Goal: Task Accomplishment & Management: Manage account settings

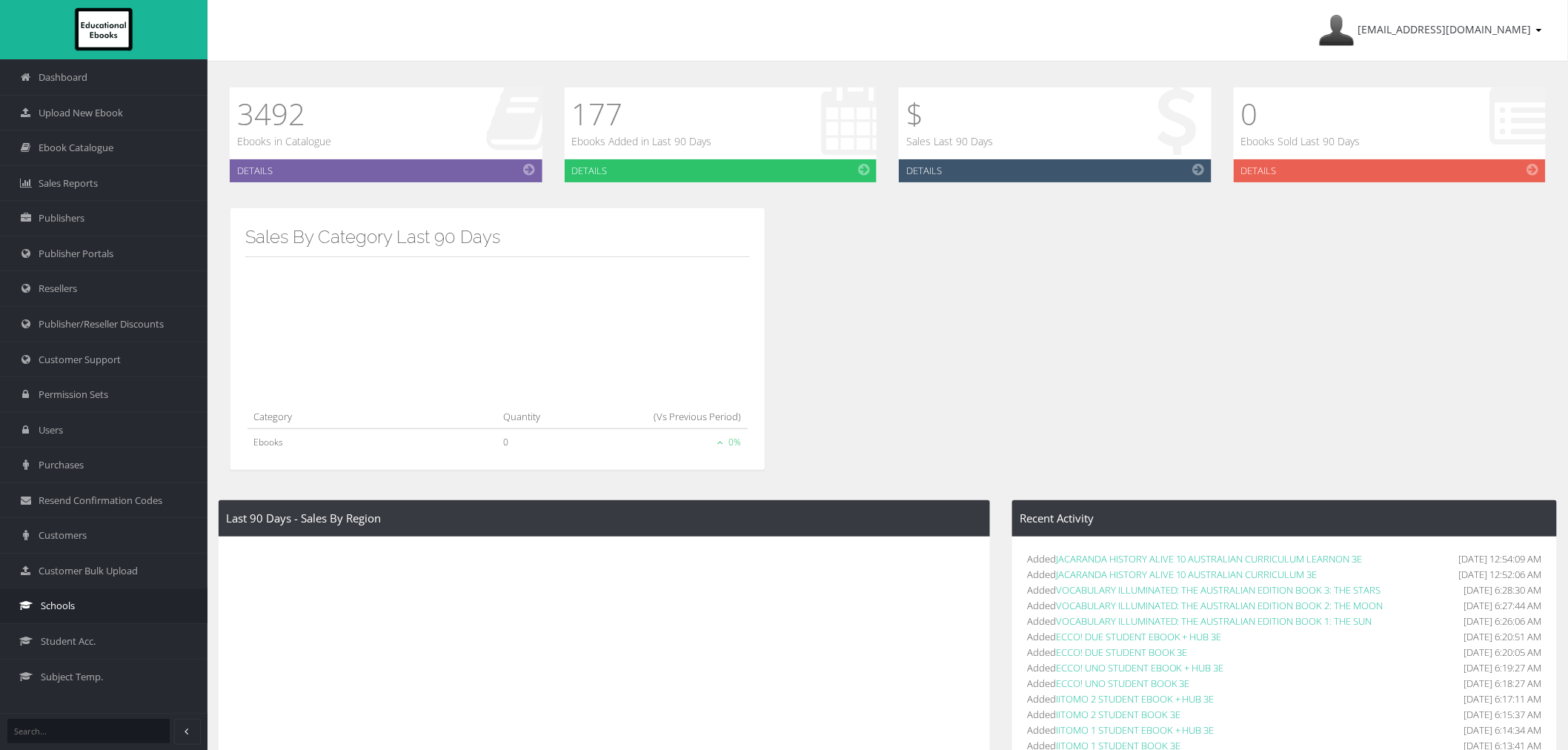
click at [91, 615] on link "Schools" at bounding box center [103, 606] width 207 height 36
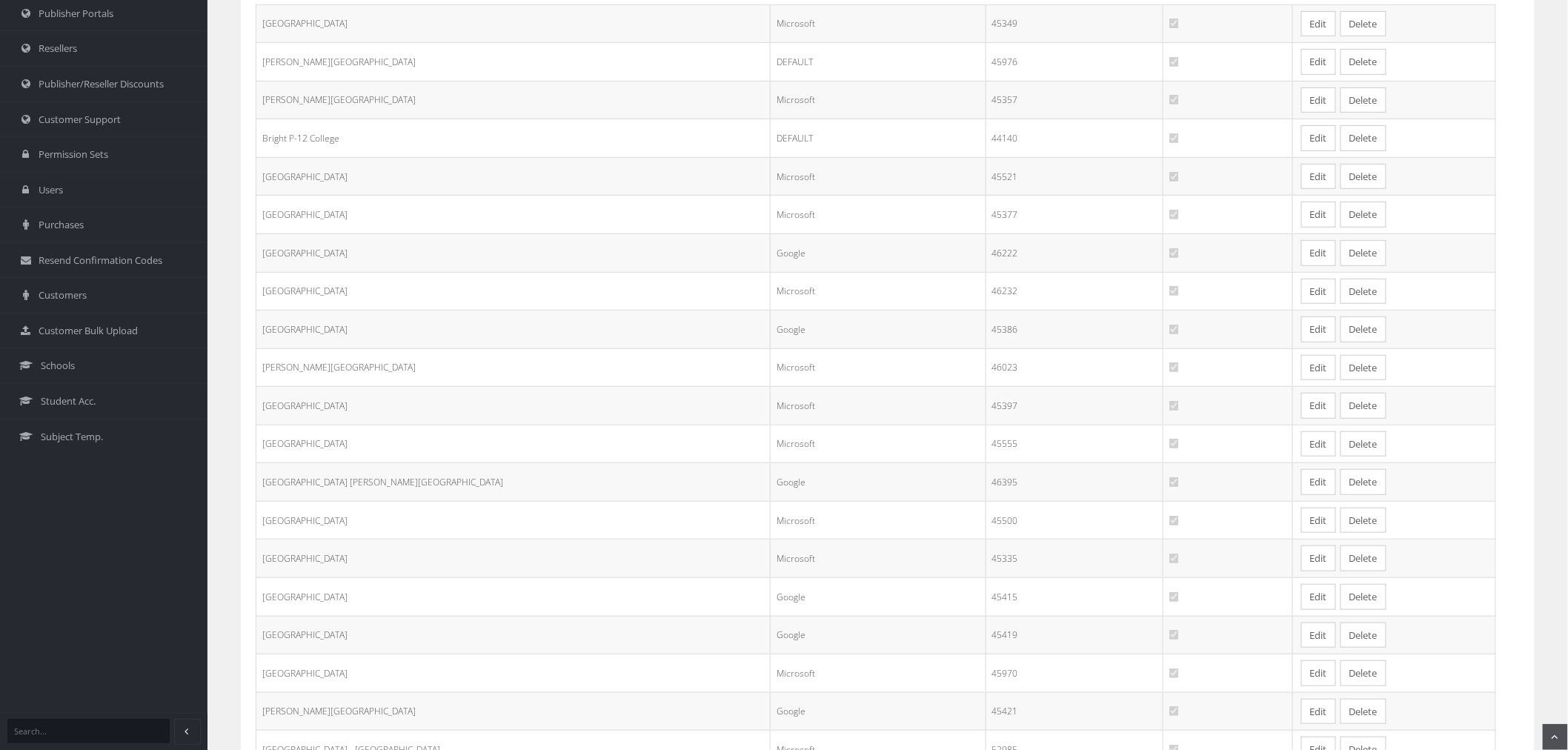
scroll to position [247, 0]
click at [1301, 559] on link "Edit" at bounding box center [1318, 552] width 35 height 26
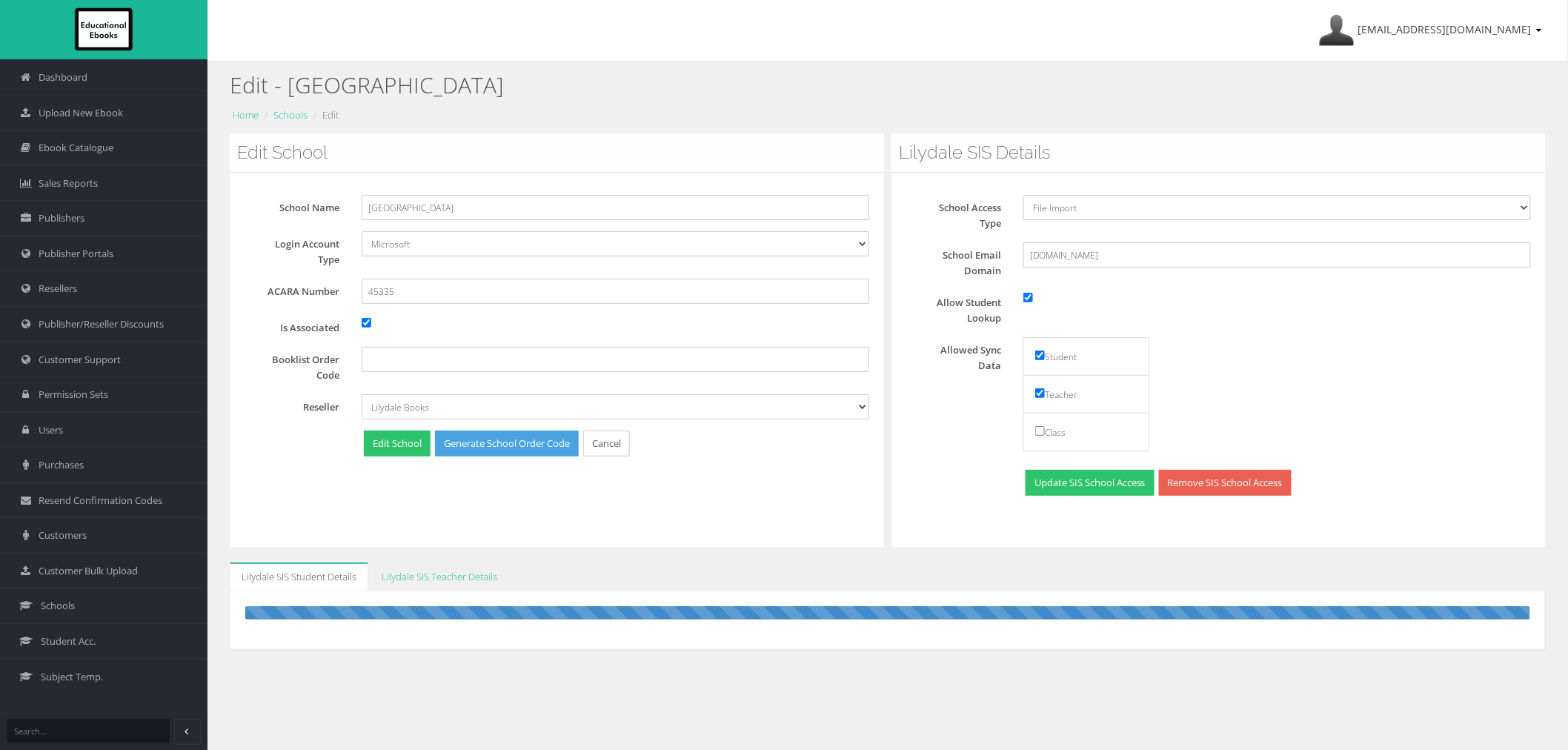
click at [499, 499] on div "Edit School School Name Lilydale Heights College Login Account Type Default Goo…" at bounding box center [557, 341] width 655 height 415
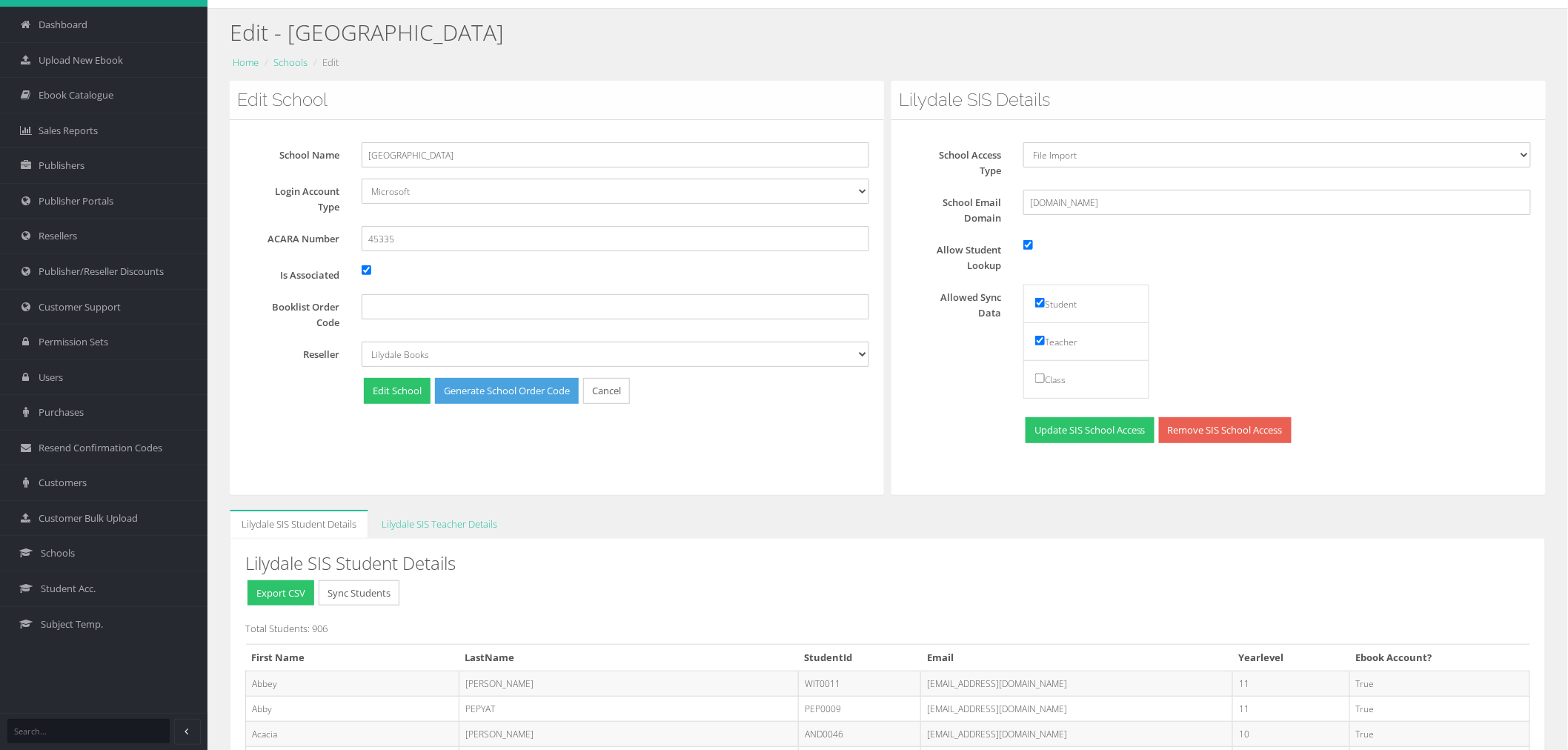
scroll to position [93, 0]
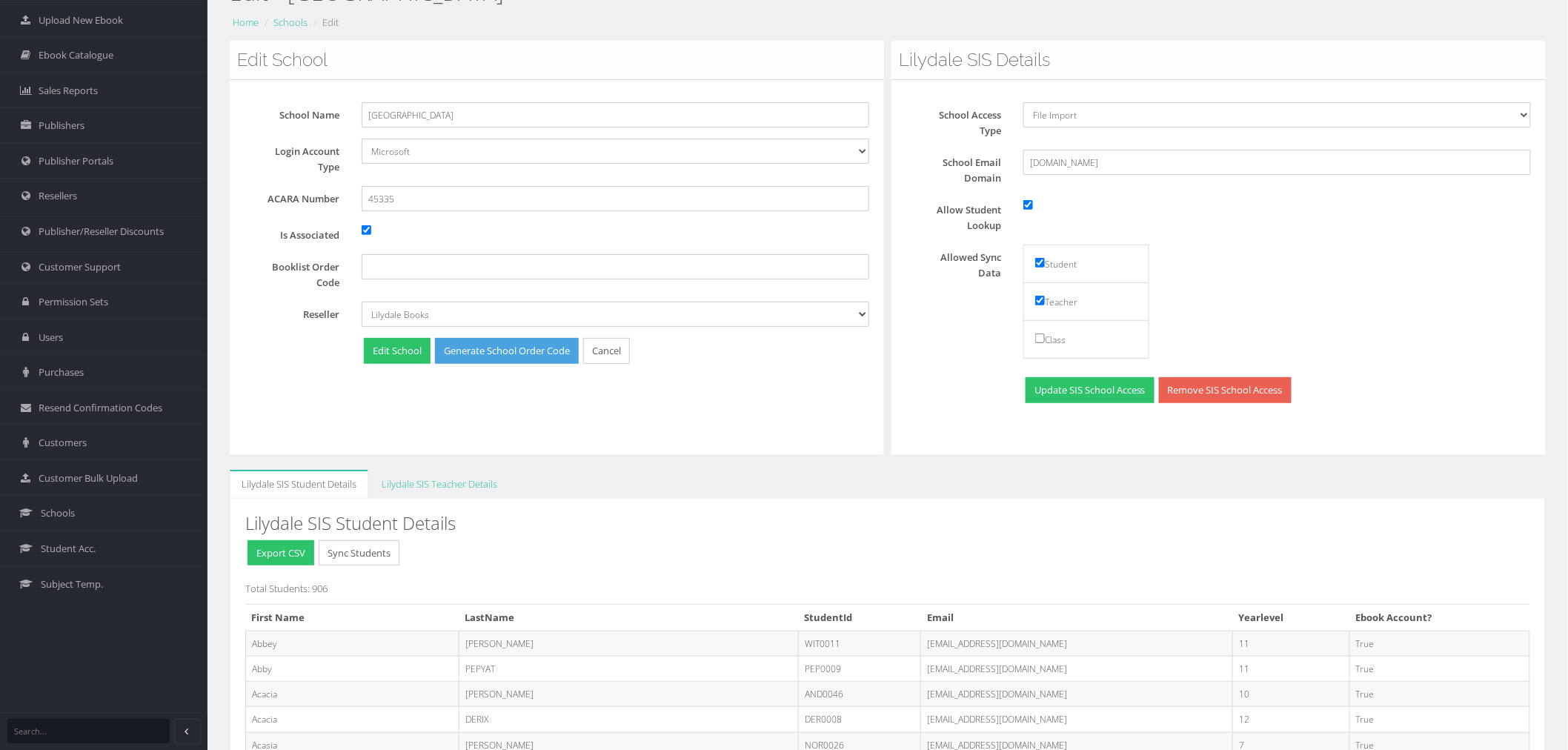
click at [675, 480] on ul "Lilydale SIS Student Details Lilydale SIS Teacher Details" at bounding box center [887, 484] width 1316 height 29
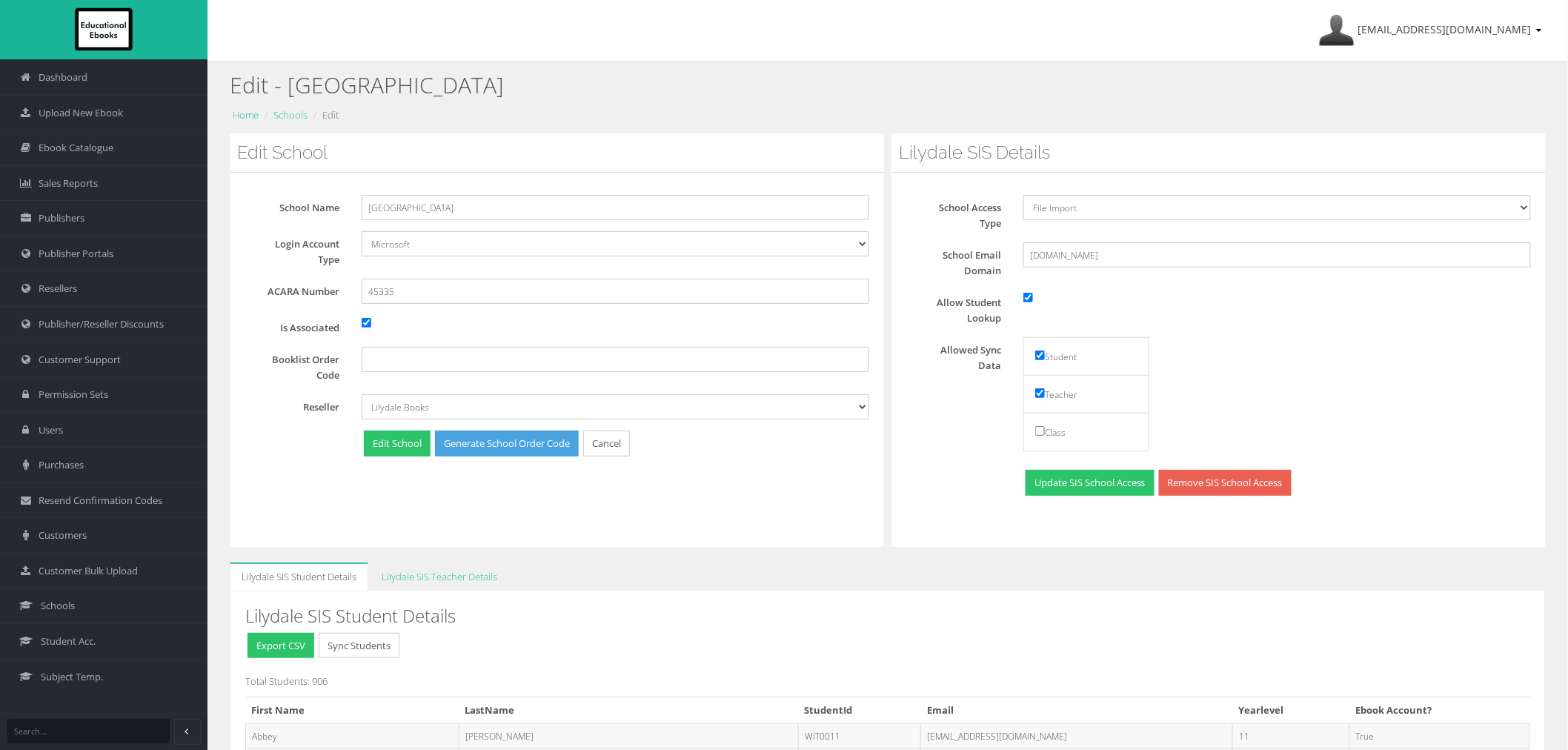
scroll to position [18120, 0]
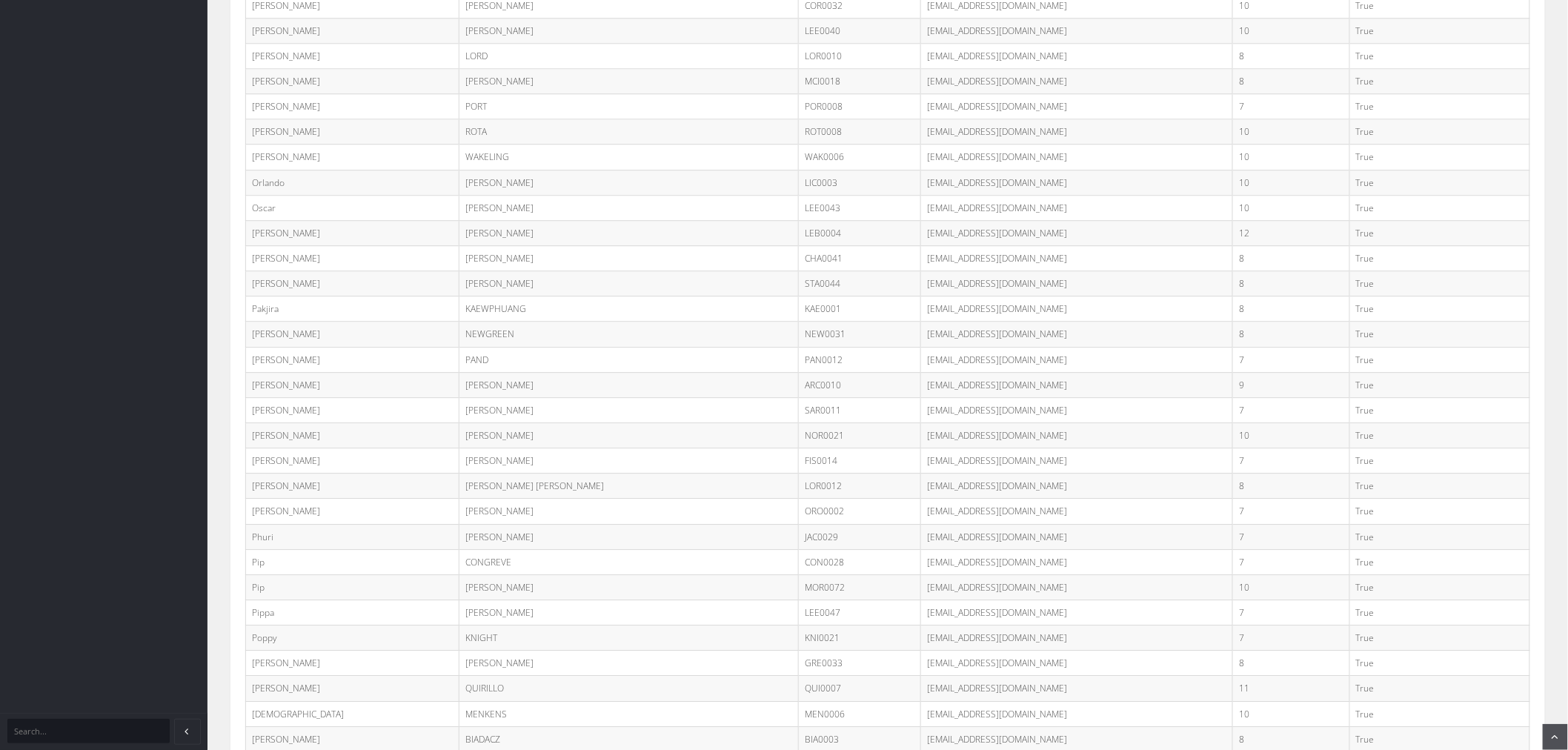
click at [960, 347] on td "NEW0031@lilydaleheights.vic.edu.au" at bounding box center [1077, 335] width 312 height 25
click at [961, 347] on td "NEW0031@lilydaleheights.vic.edu.au" at bounding box center [1077, 335] width 312 height 25
copy tr "NEW0031@lilydaleheights.vic.edu.au"
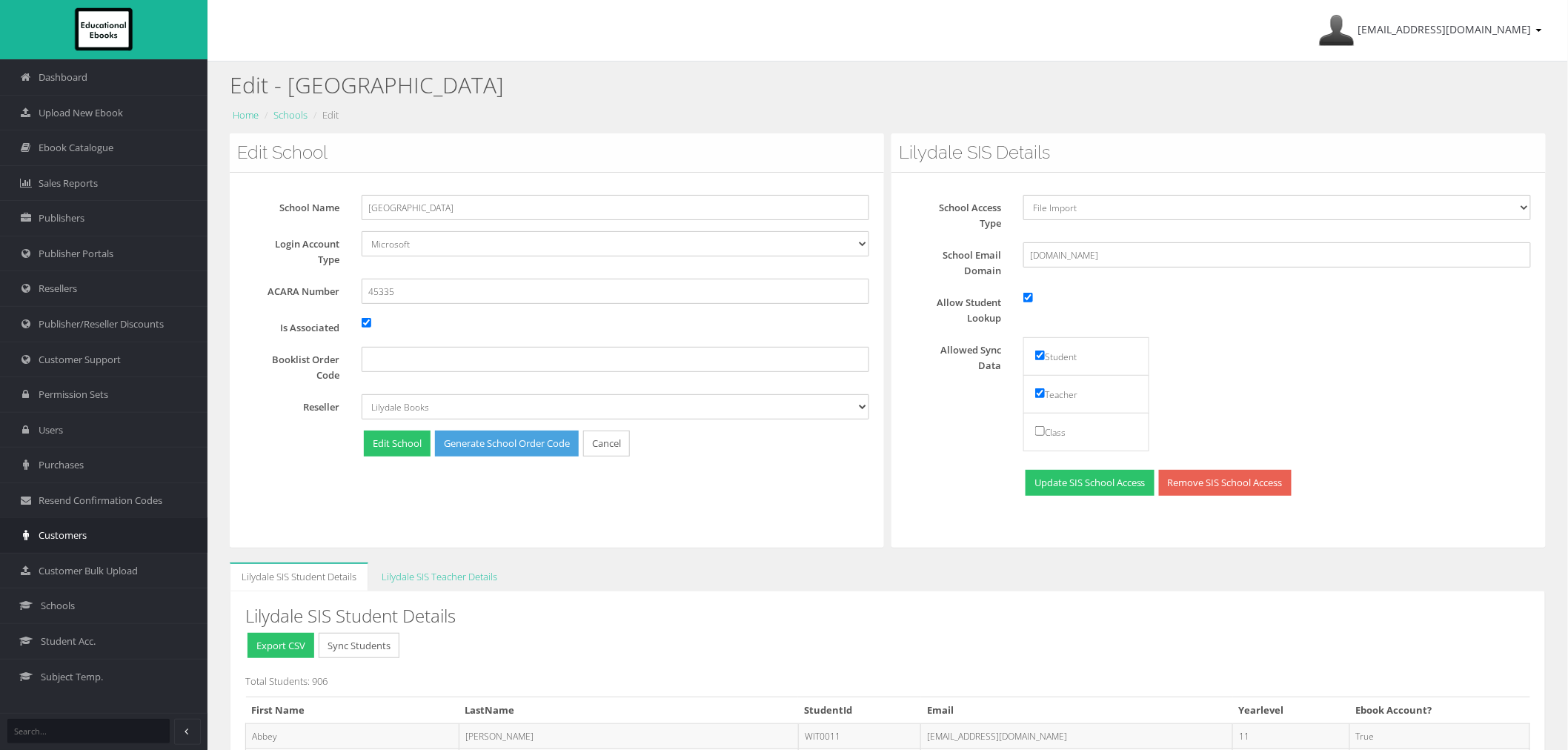
click at [77, 546] on link "Customers" at bounding box center [103, 535] width 207 height 36
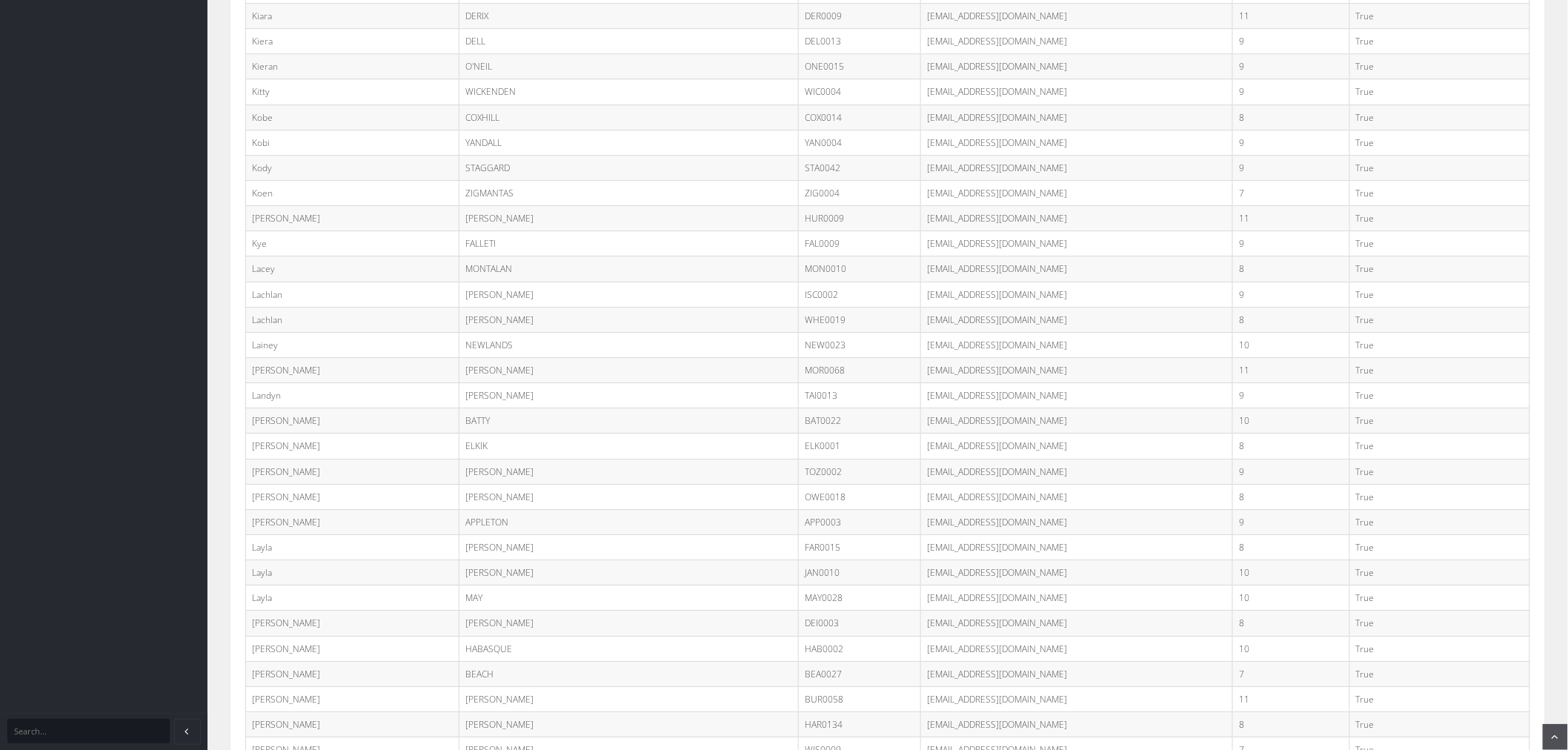
scroll to position [18120, 0]
click at [931, 347] on td "NEW0031@lilydaleheights.vic.edu.au" at bounding box center [1077, 335] width 312 height 25
drag, startPoint x: 845, startPoint y: 373, endPoint x: 991, endPoint y: 374, distance: 146.0
click at [991, 347] on td "NEW0031@lilydaleheights.vic.edu.au" at bounding box center [1077, 335] width 312 height 25
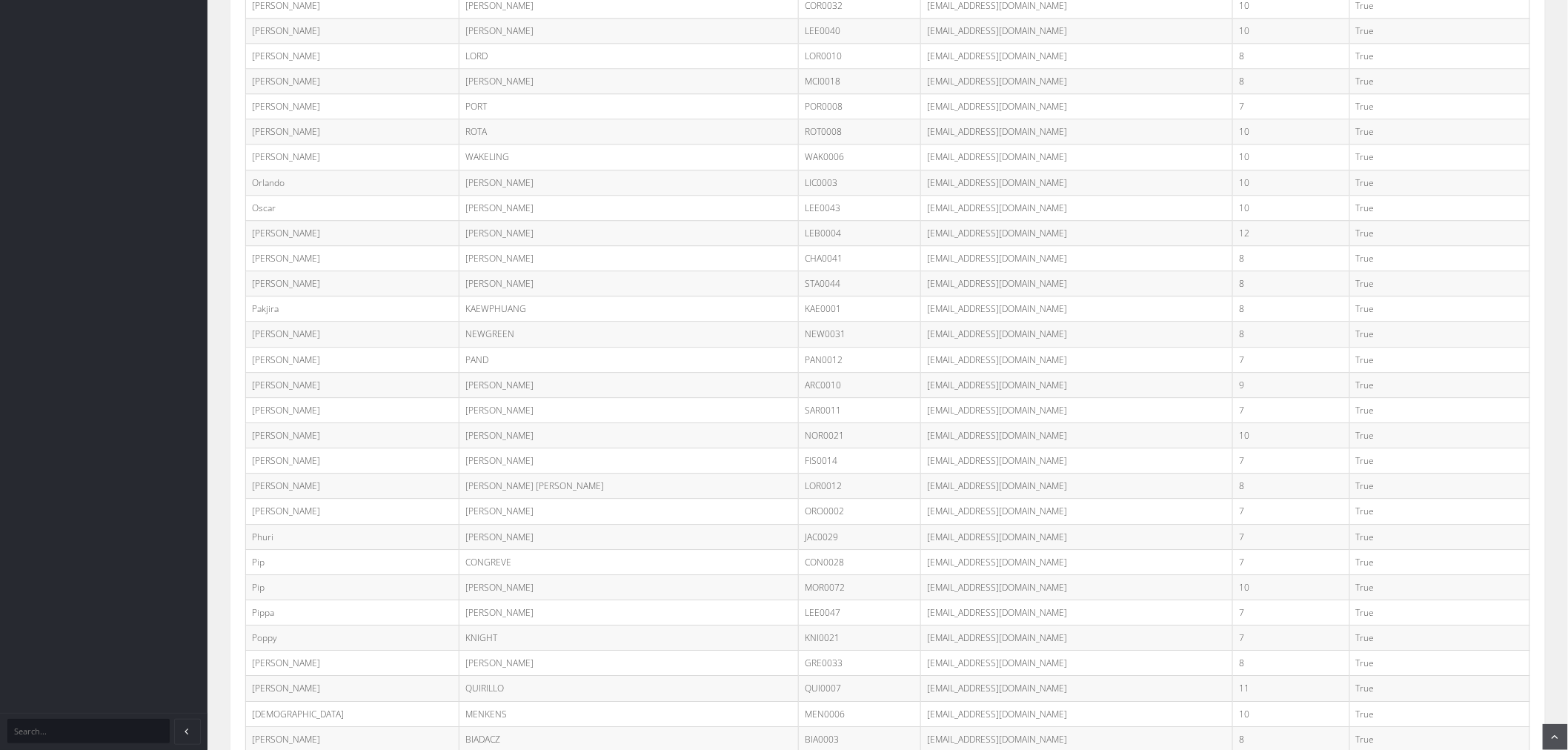
copy td "NEW0031@lilydaleheights.vic.edu.au"
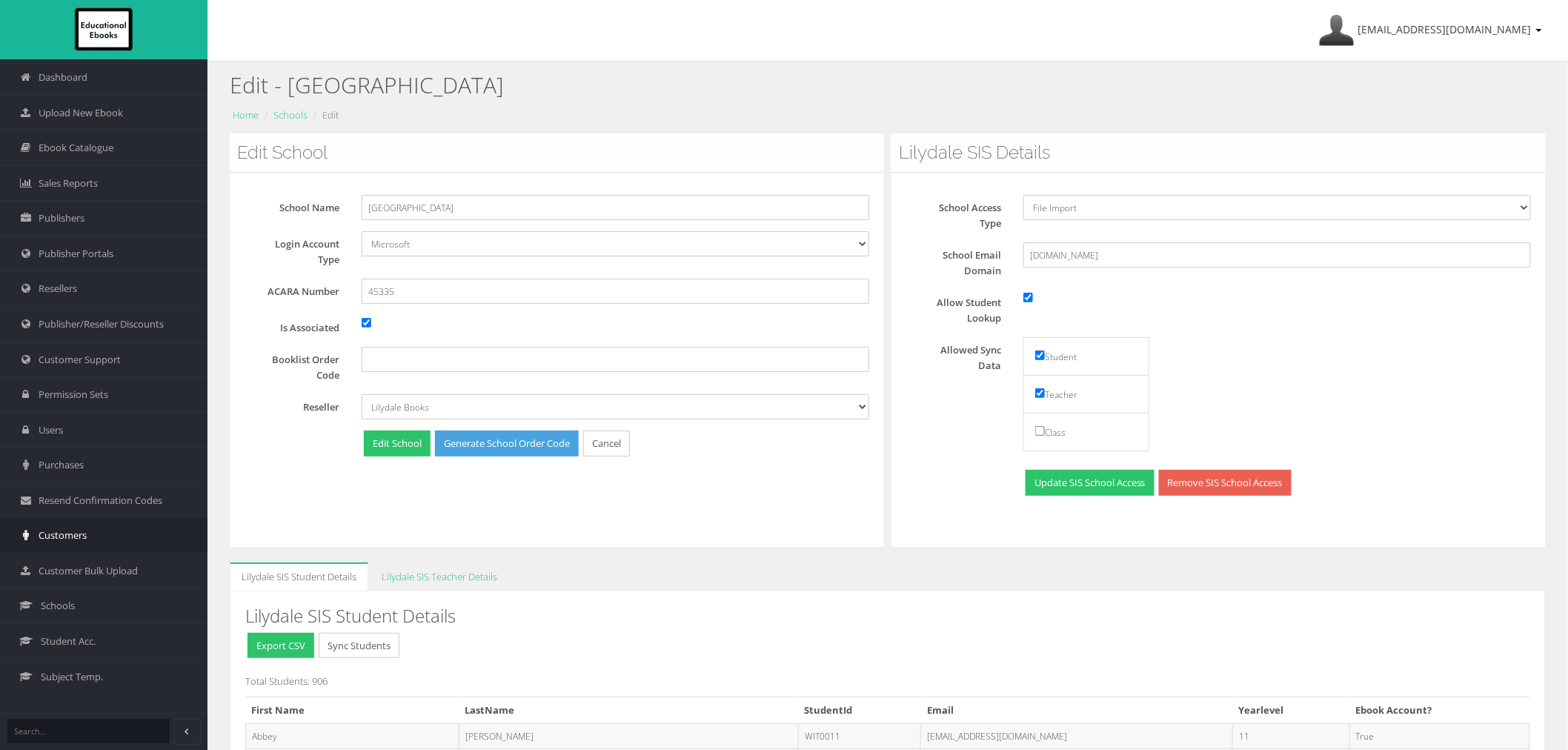
click at [69, 531] on span "Customers" at bounding box center [63, 535] width 48 height 14
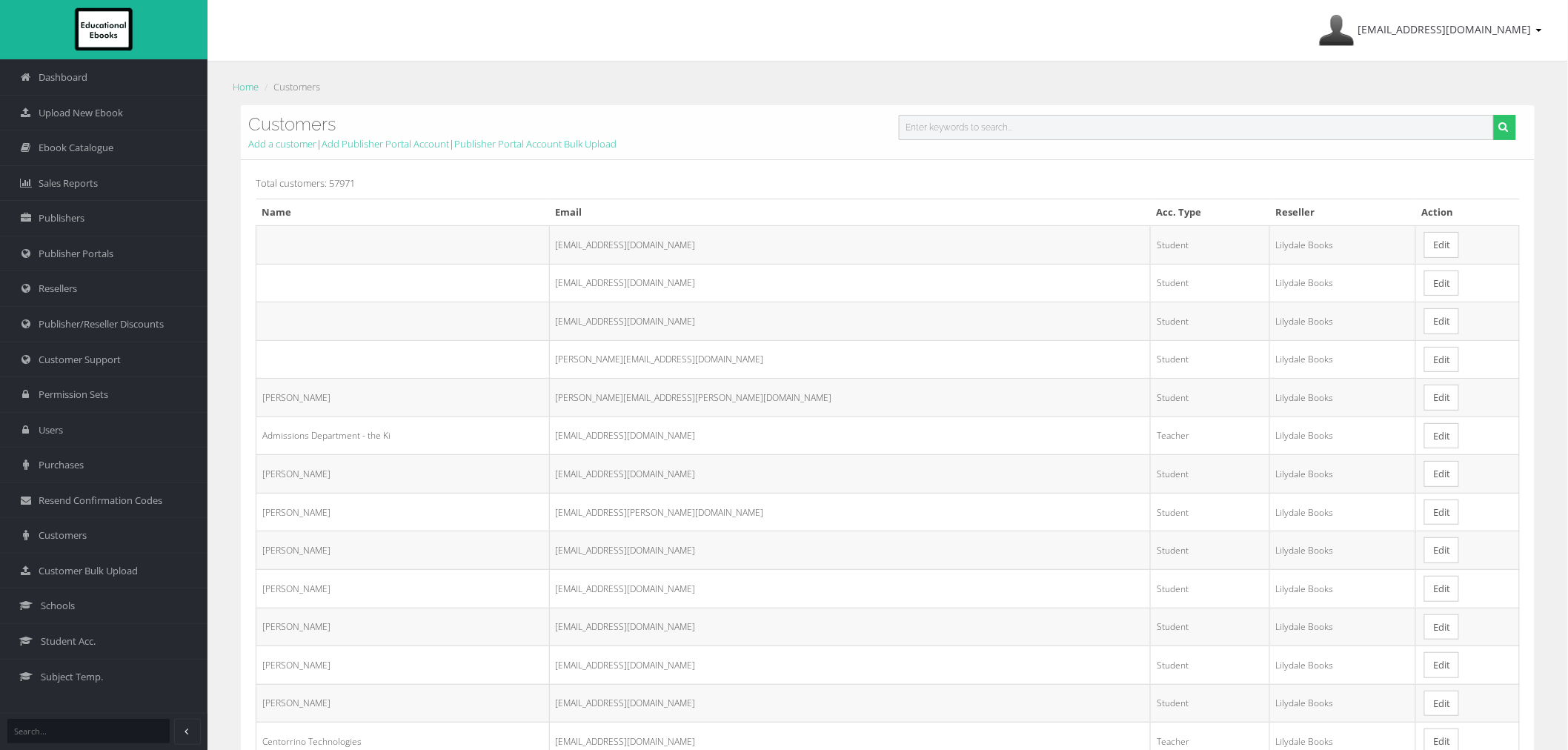
click at [935, 123] on input "text" at bounding box center [1195, 128] width 595 height 25
paste input "NEW0031@lilydaleheights.vic.edu.au"
type input "NEW0031@lilydaleheights.vic.edu.au"
click at [1493, 115] on button "submit" at bounding box center [1504, 128] width 23 height 25
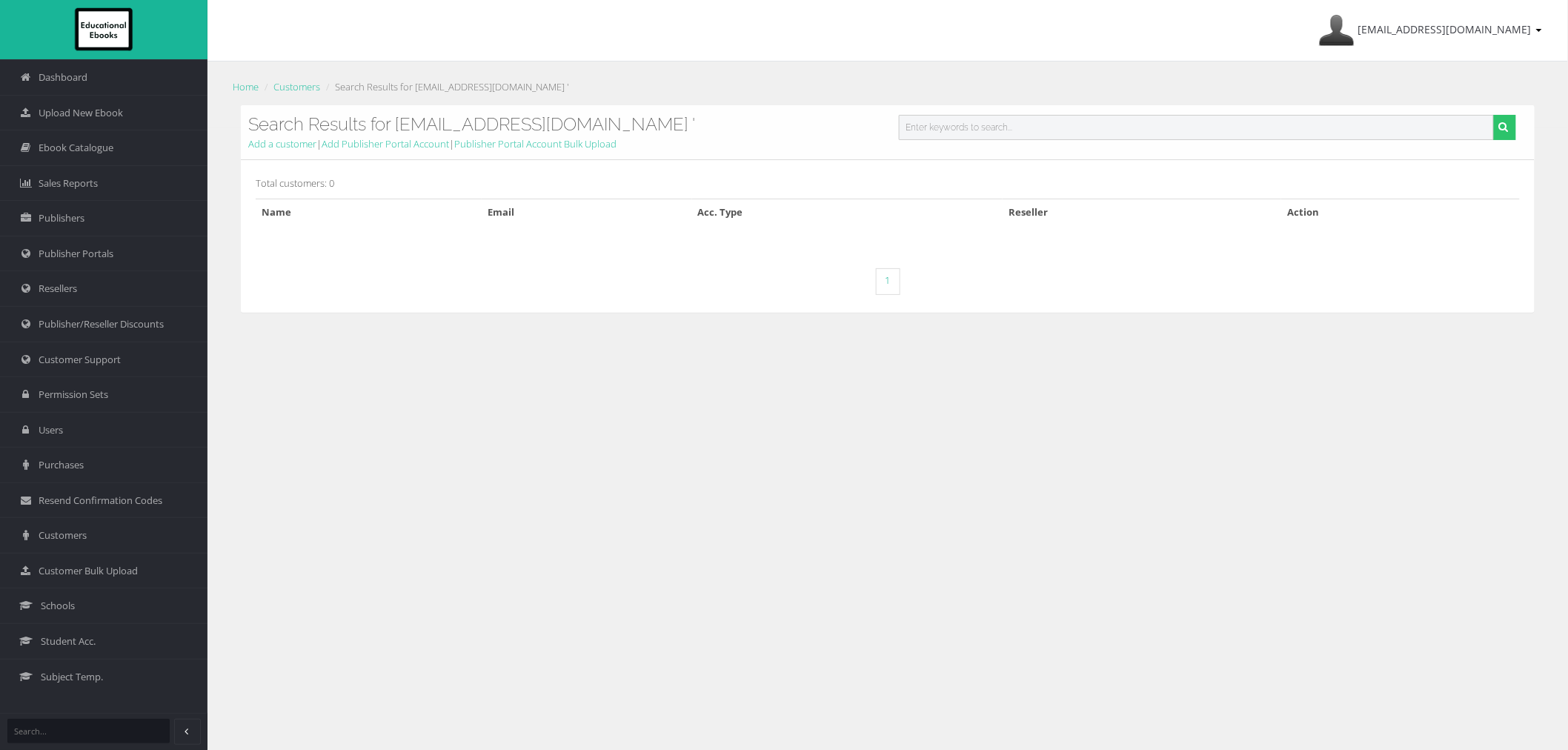
click at [1009, 119] on input "text" at bounding box center [1195, 128] width 595 height 25
paste input "[EMAIL_ADDRESS][DOMAIN_NAME]"
type input "[EMAIL_ADDRESS][DOMAIN_NAME]"
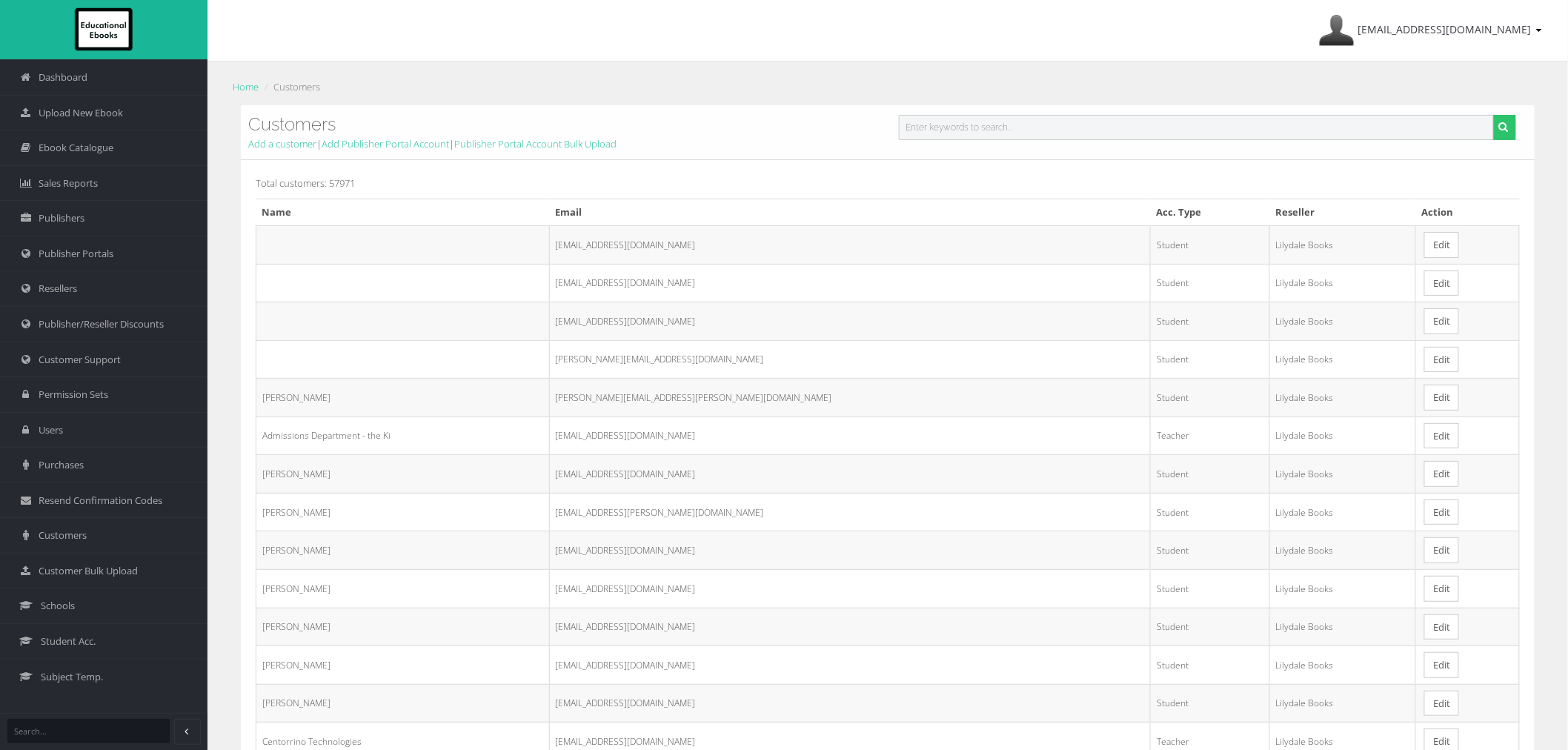
click at [990, 122] on input "text" at bounding box center [1195, 128] width 595 height 25
paste input "[EMAIL_ADDRESS][DOMAIN_NAME]"
type input "[EMAIL_ADDRESS][DOMAIN_NAME]"
click at [1493, 115] on button "submit" at bounding box center [1504, 128] width 23 height 25
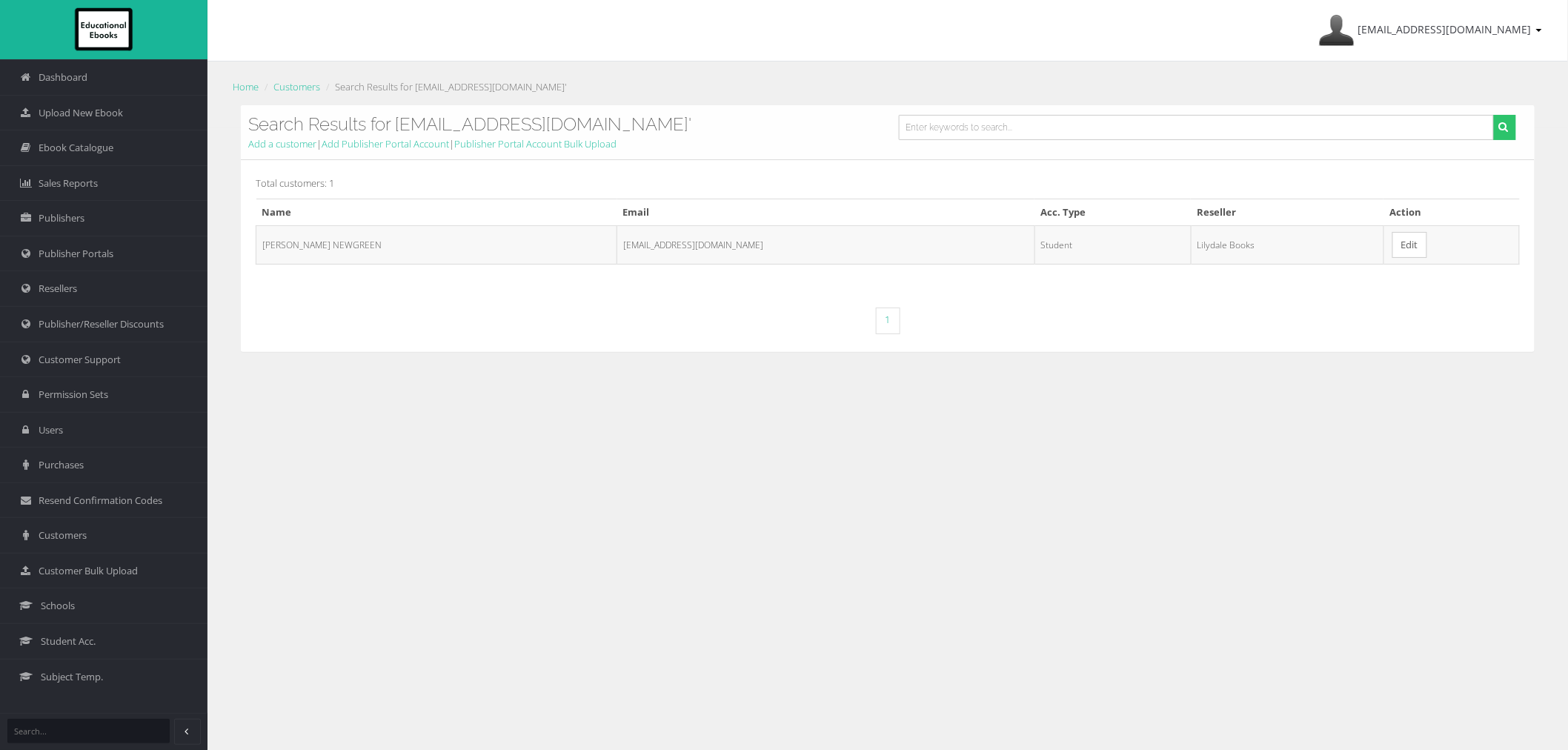
click at [1401, 243] on link "Edit" at bounding box center [1409, 245] width 35 height 26
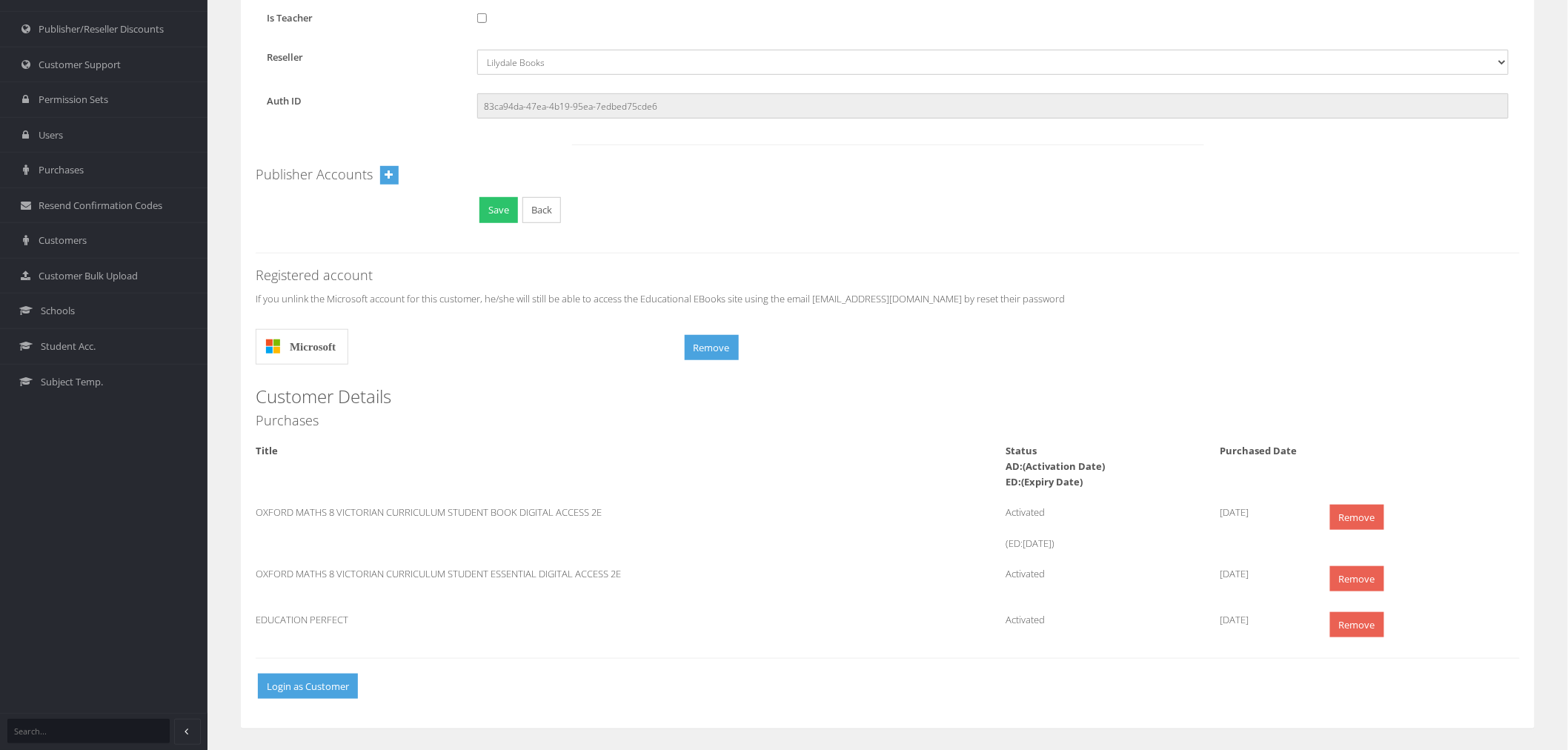
scroll to position [296, 0]
click at [301, 684] on button "Login as Customer" at bounding box center [308, 686] width 100 height 26
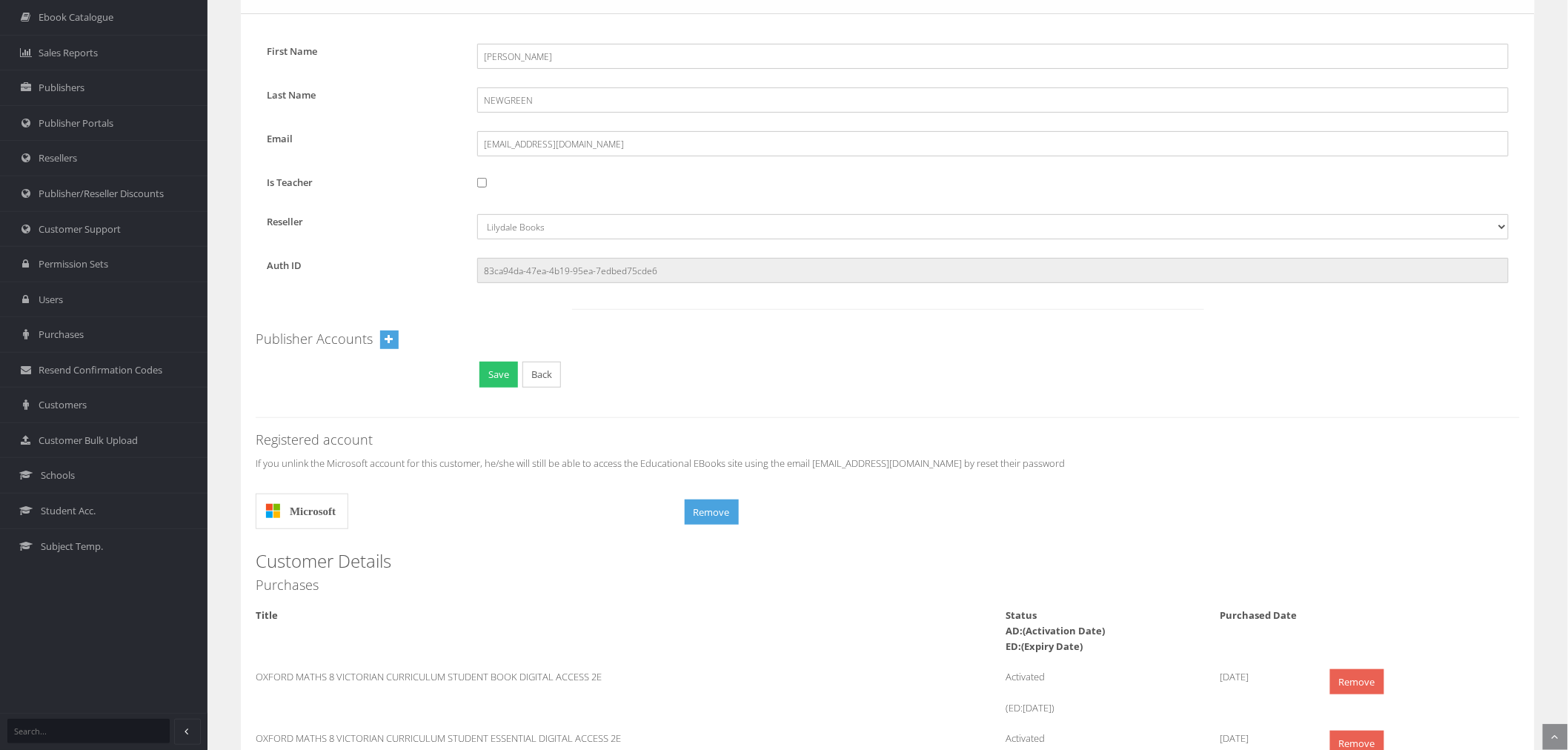
scroll to position [49, 0]
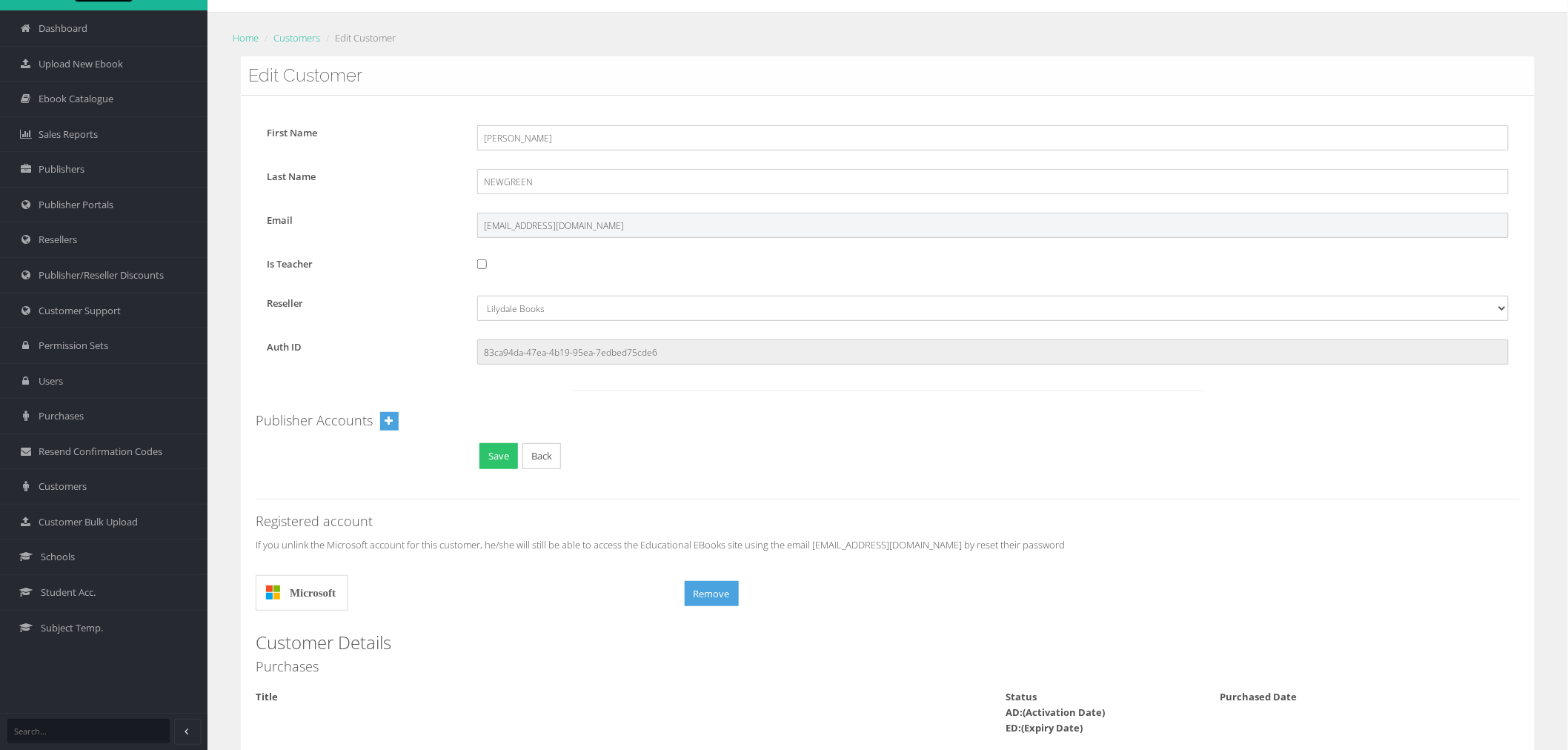
drag, startPoint x: 662, startPoint y: 217, endPoint x: 382, endPoint y: 220, distance: 280.0
click at [382, 220] on div "Email NEW0031@lilydaleheights.vic.edu.au" at bounding box center [888, 225] width 1264 height 25
click at [520, 552] on div "First Name Parker Last Name NEWGREEN Email NEW0031@lilydaleheights.vic.edu.au I…" at bounding box center [887, 535] width 1293 height 879
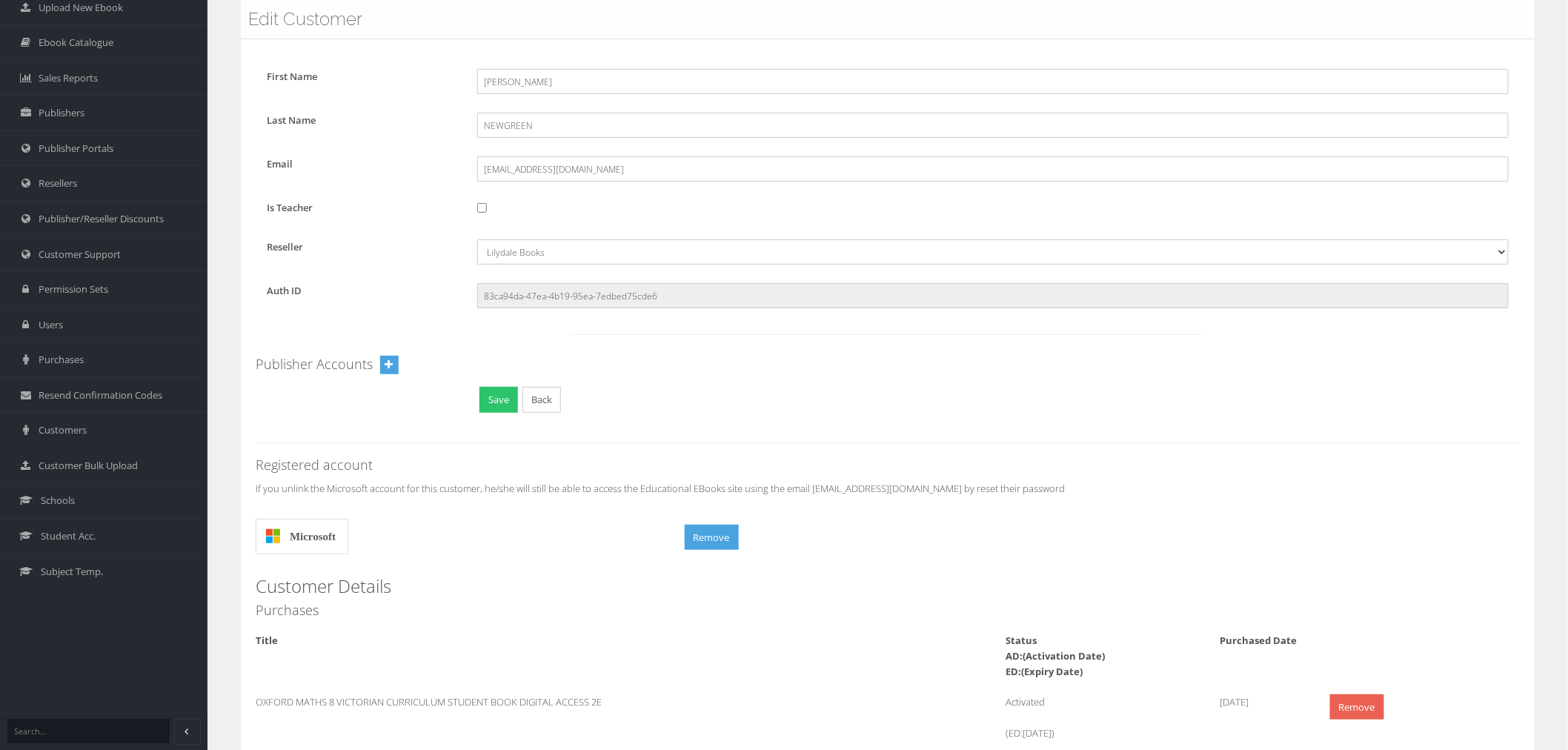
scroll to position [131, 0]
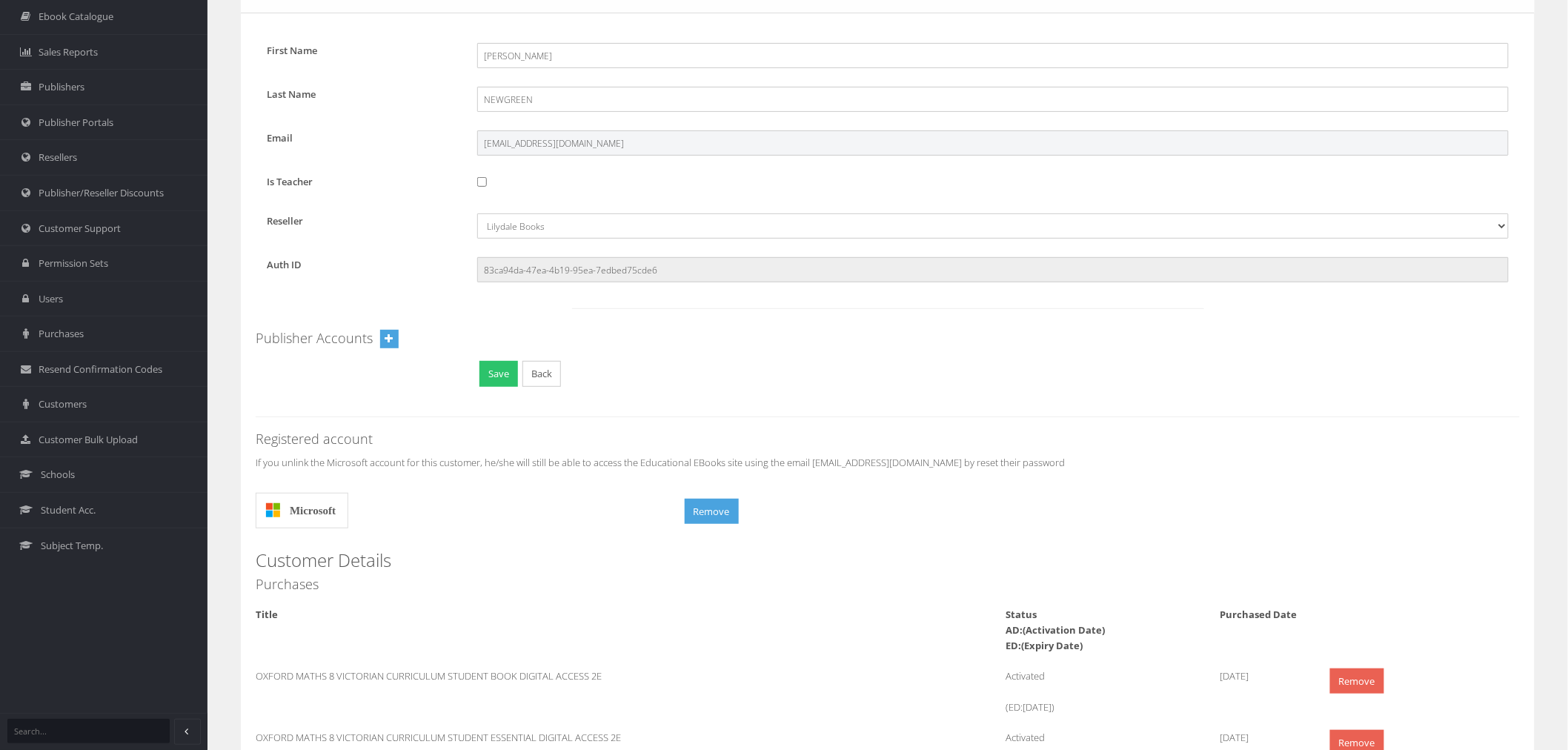
drag, startPoint x: 630, startPoint y: 150, endPoint x: 378, endPoint y: 144, distance: 252.1
click at [378, 144] on div "Email NEW0031@lilydaleheights.vic.edu.au" at bounding box center [888, 143] width 1264 height 25
click at [840, 177] on div at bounding box center [993, 183] width 1053 height 17
drag, startPoint x: 568, startPoint y: 142, endPoint x: 381, endPoint y: 142, distance: 187.0
click at [381, 141] on div "Email NEW0031@lilydaleheights.vic.edu.au" at bounding box center [888, 143] width 1264 height 25
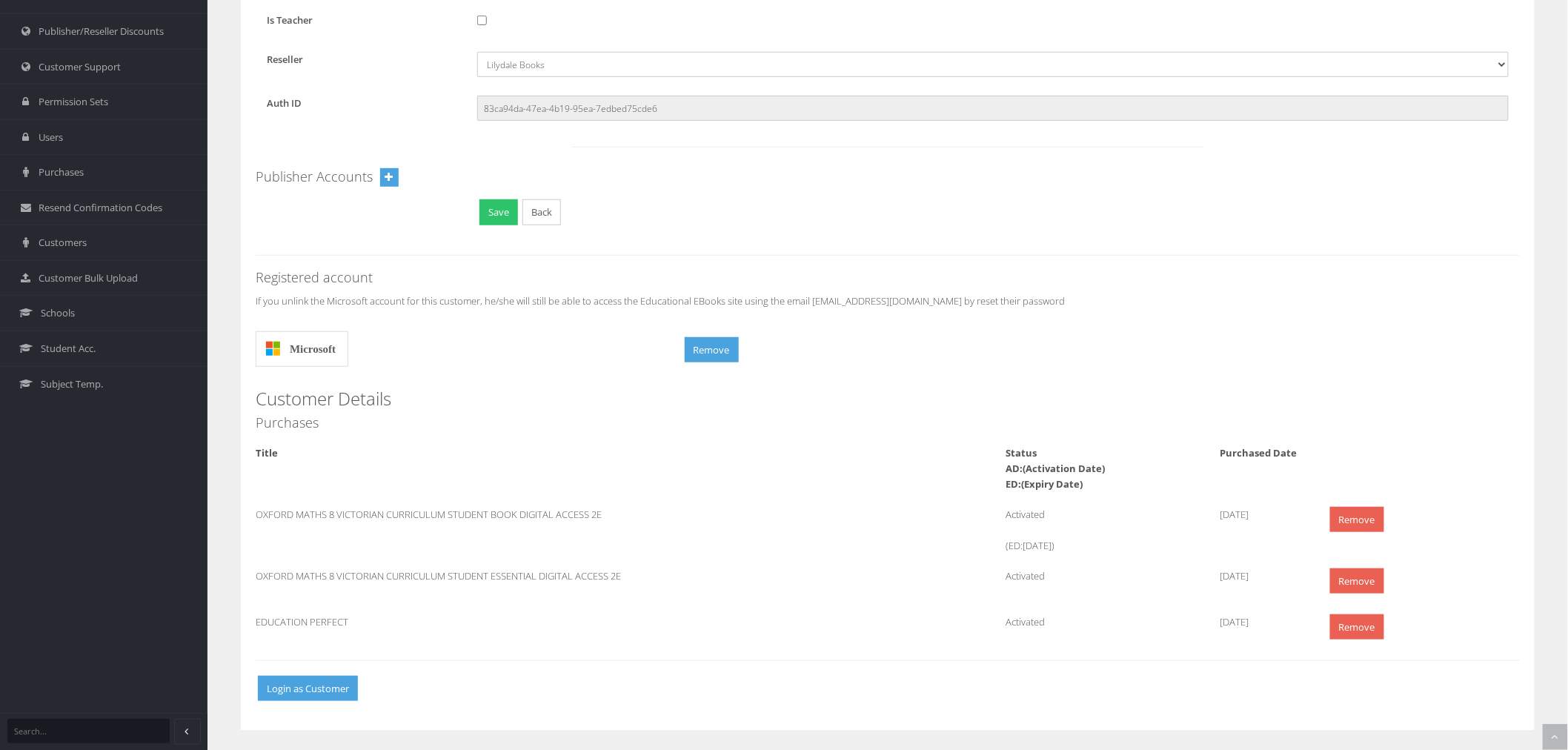
scroll to position [296, 0]
click at [342, 680] on button "Login as Customer" at bounding box center [308, 686] width 100 height 26
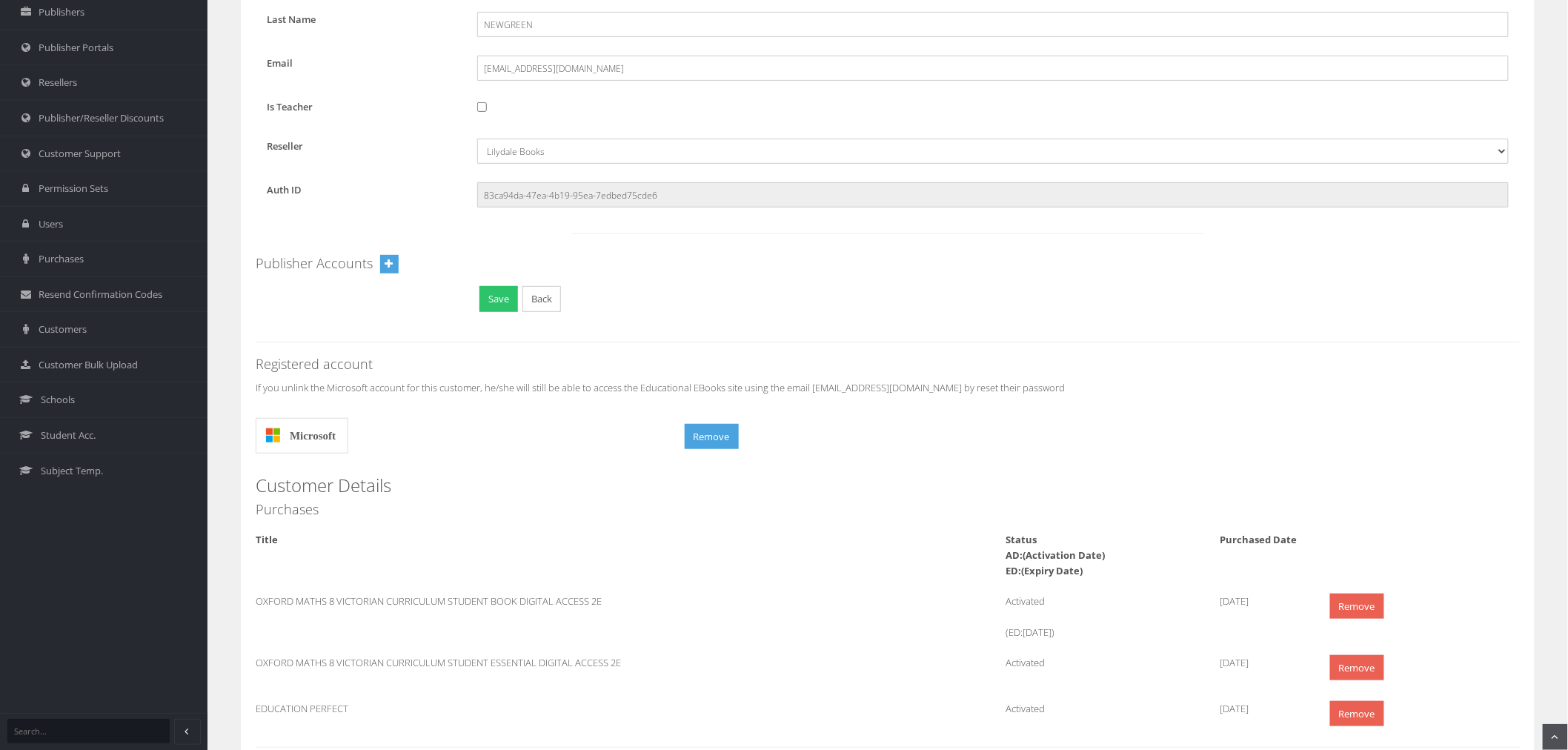
scroll to position [131, 0]
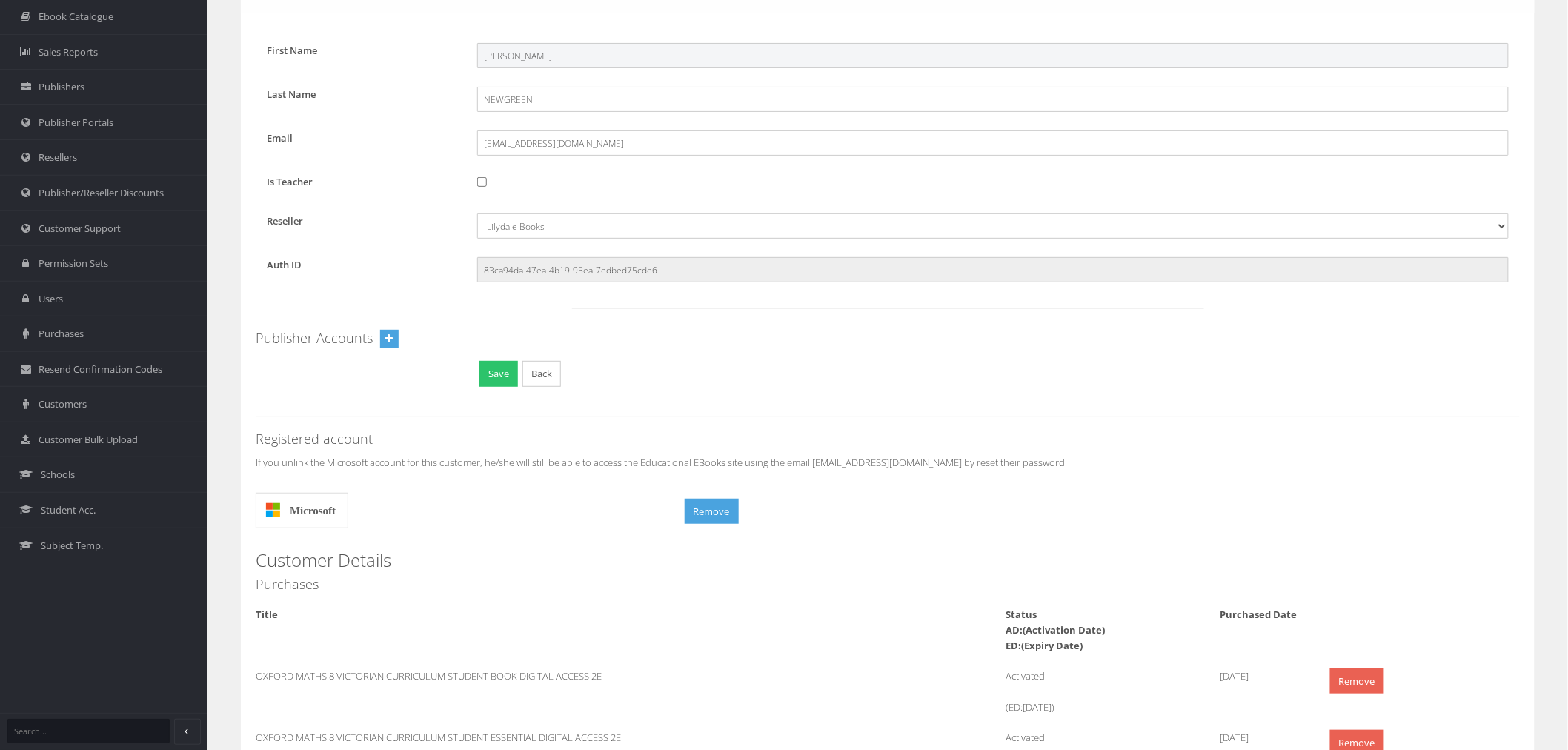
click at [456, 55] on div "First Name Parker" at bounding box center [888, 55] width 1264 height 25
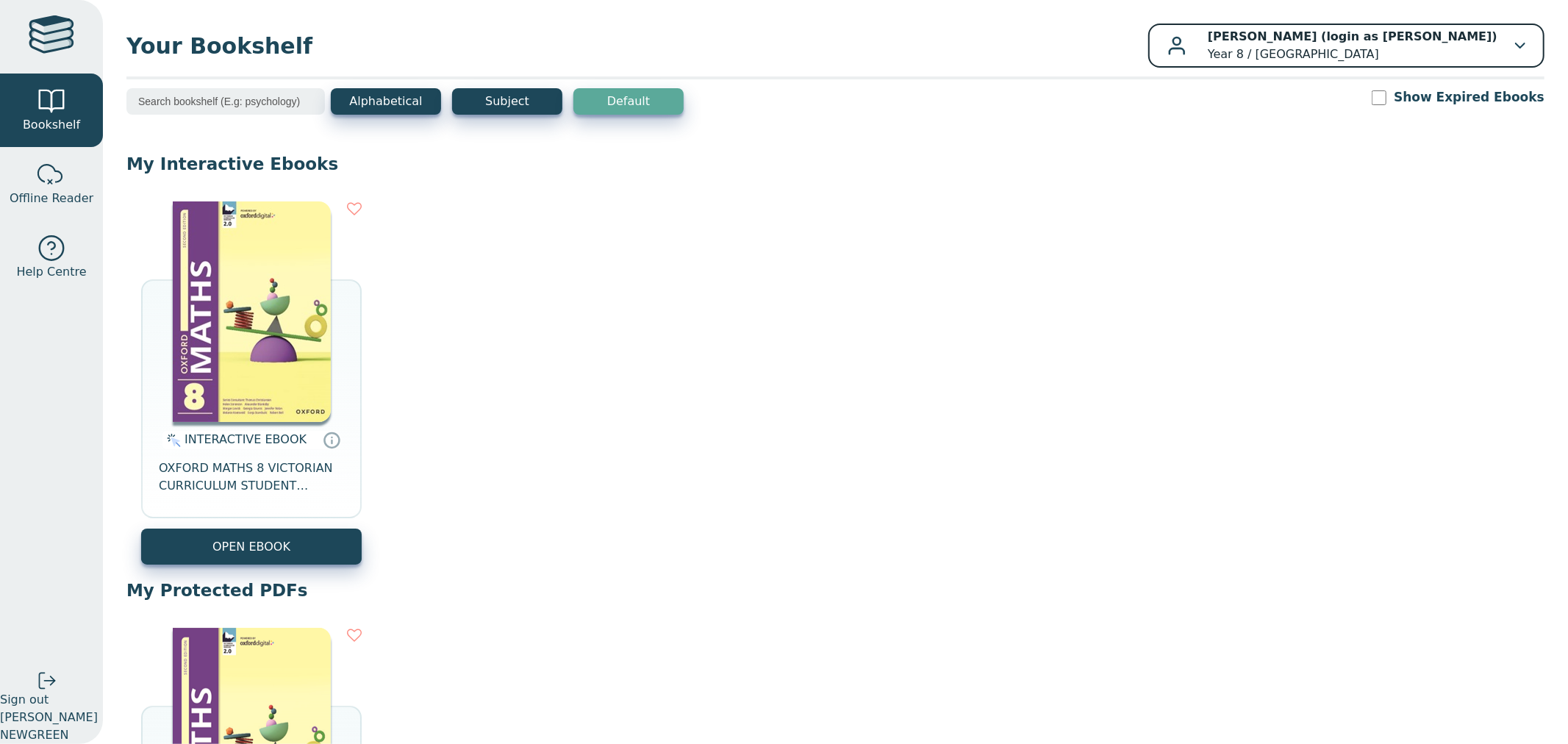
click at [1456, 47] on p "Ayesha Desai (login as Parker NEWGREEN) Year 8 / Lilydale Heights College" at bounding box center [1352, 46] width 289 height 36
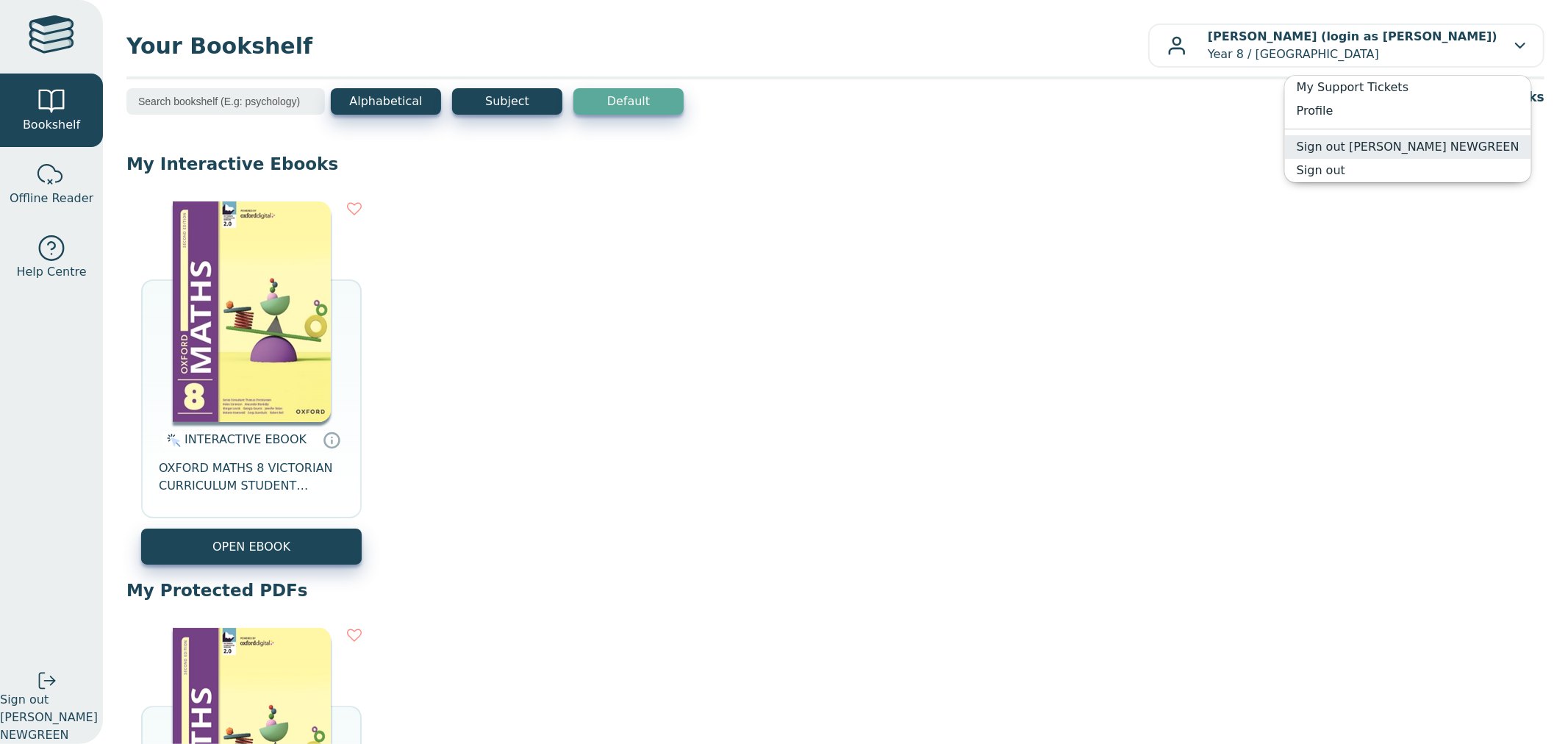
click at [1451, 143] on link "Sign out Parker NEWGREEN" at bounding box center [1408, 147] width 246 height 24
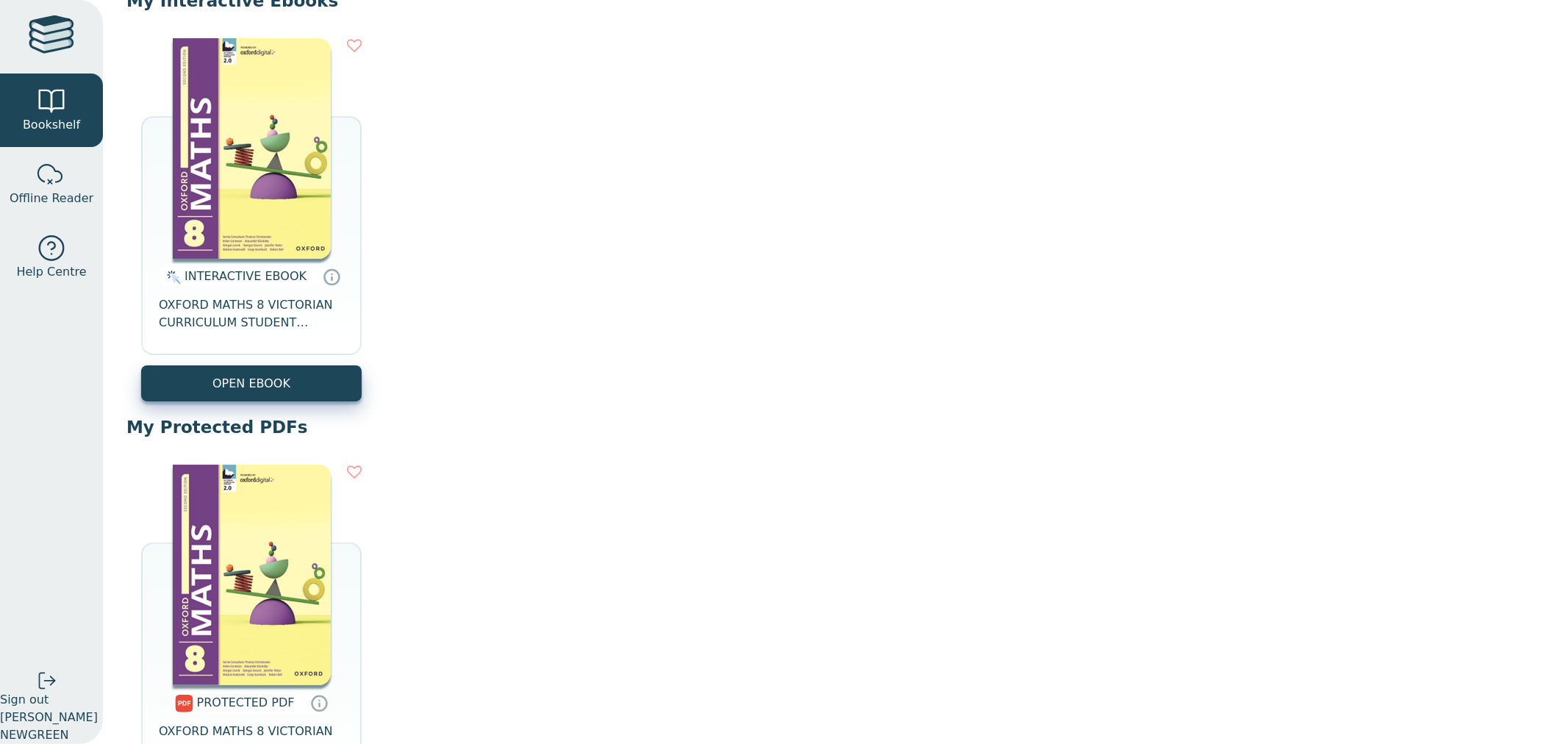
scroll to position [408, 0]
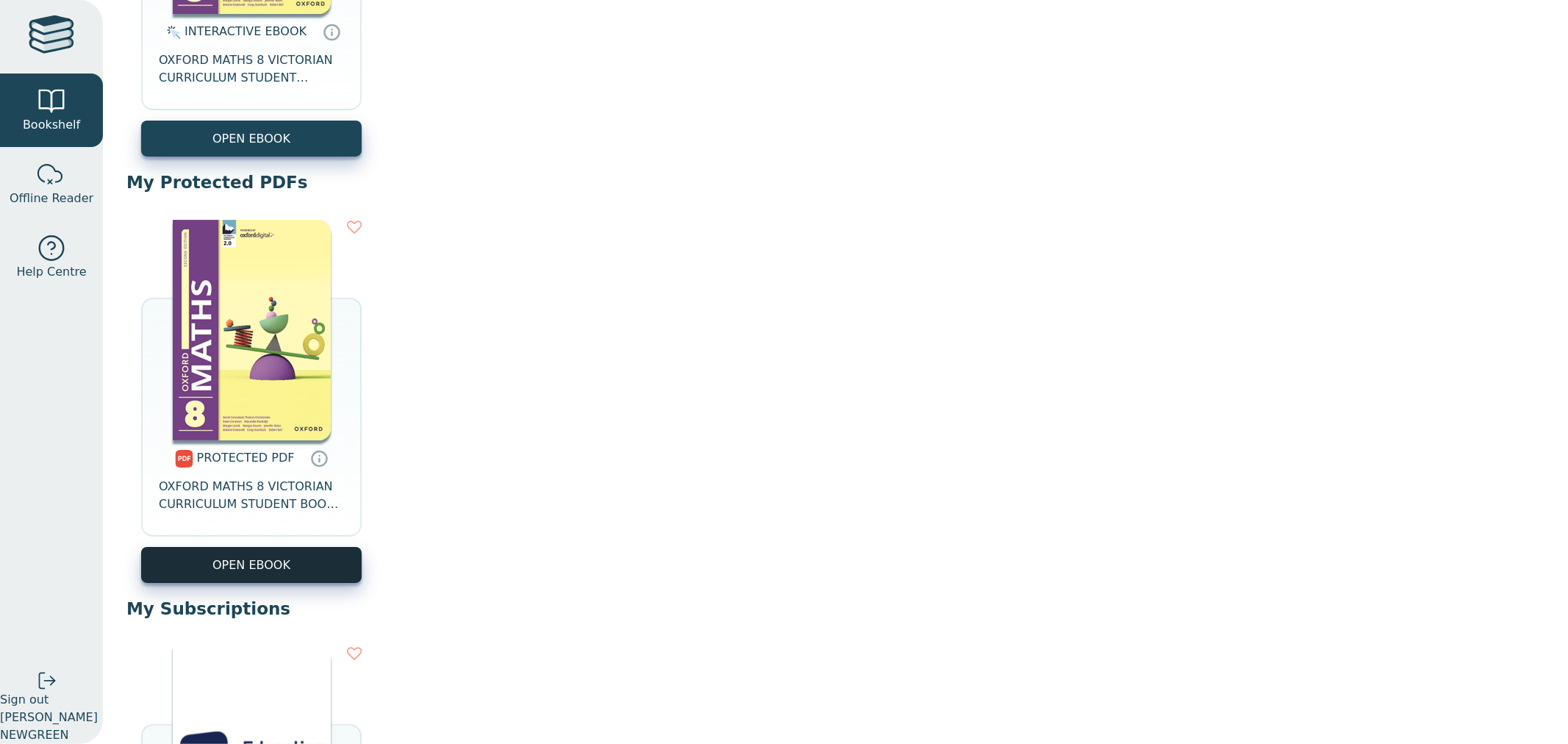
click at [295, 562] on link "OPEN EBOOK" at bounding box center [251, 565] width 220 height 36
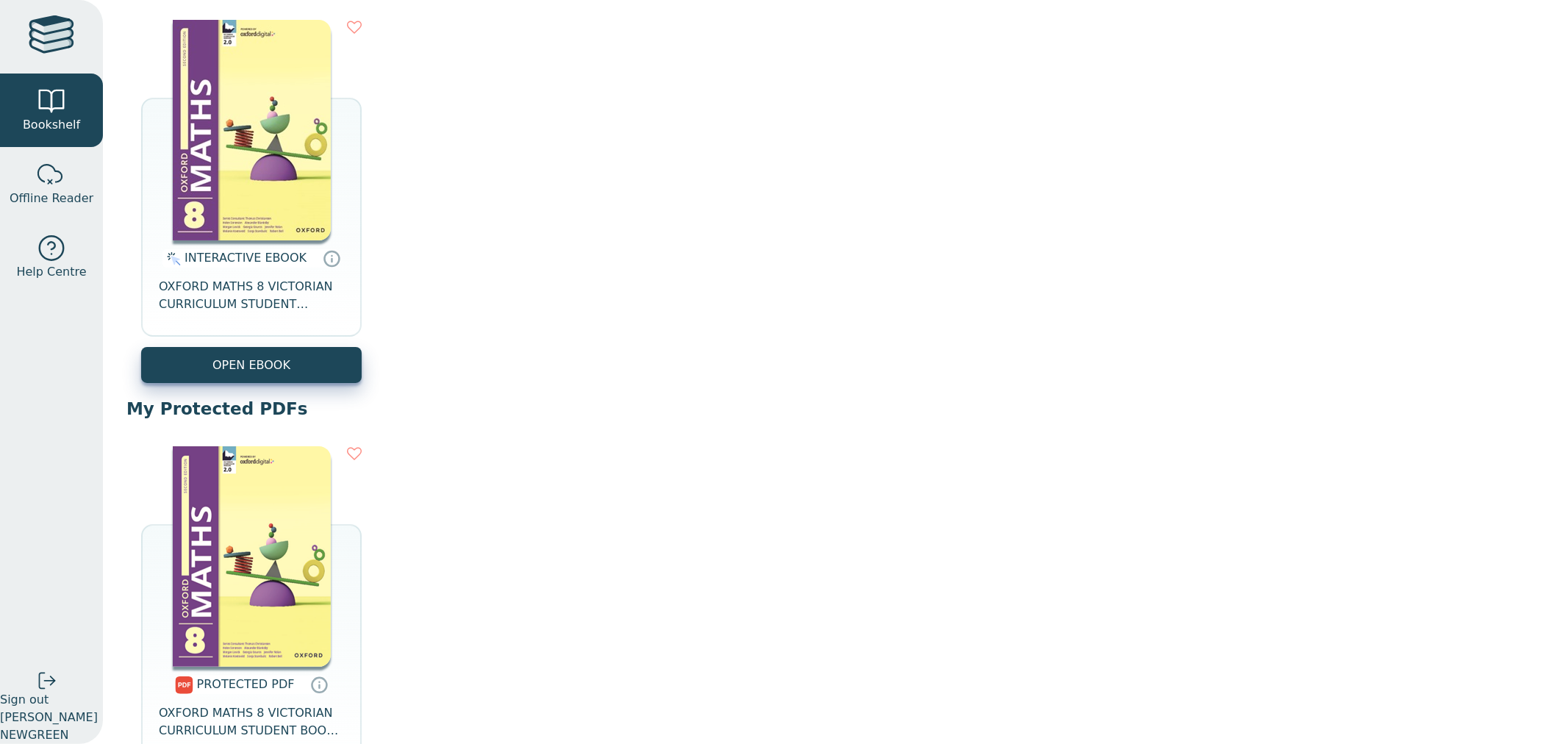
scroll to position [0, 0]
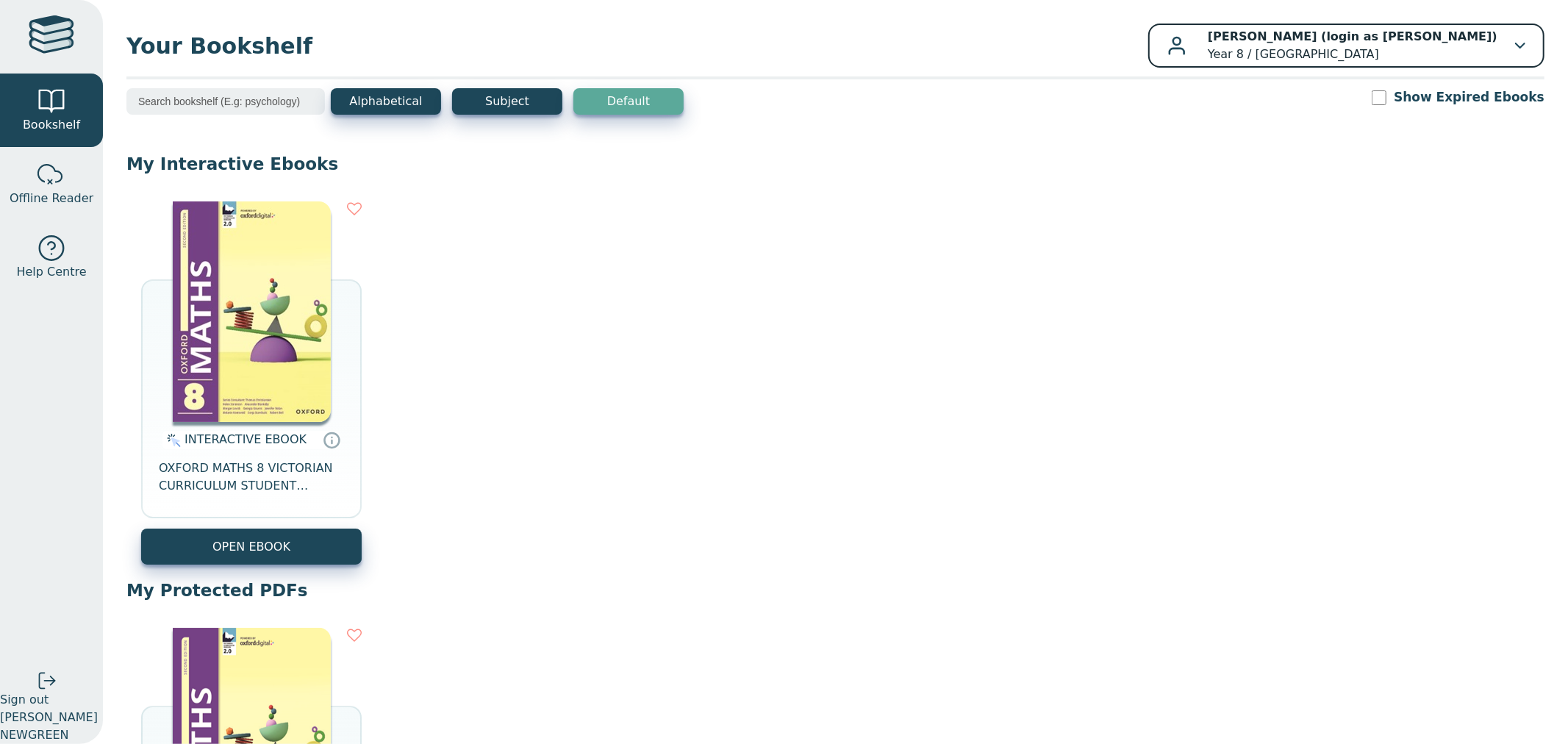
click at [1457, 40] on b "Ayesha Desai (login as Parker NEWGREEN)" at bounding box center [1352, 36] width 289 height 14
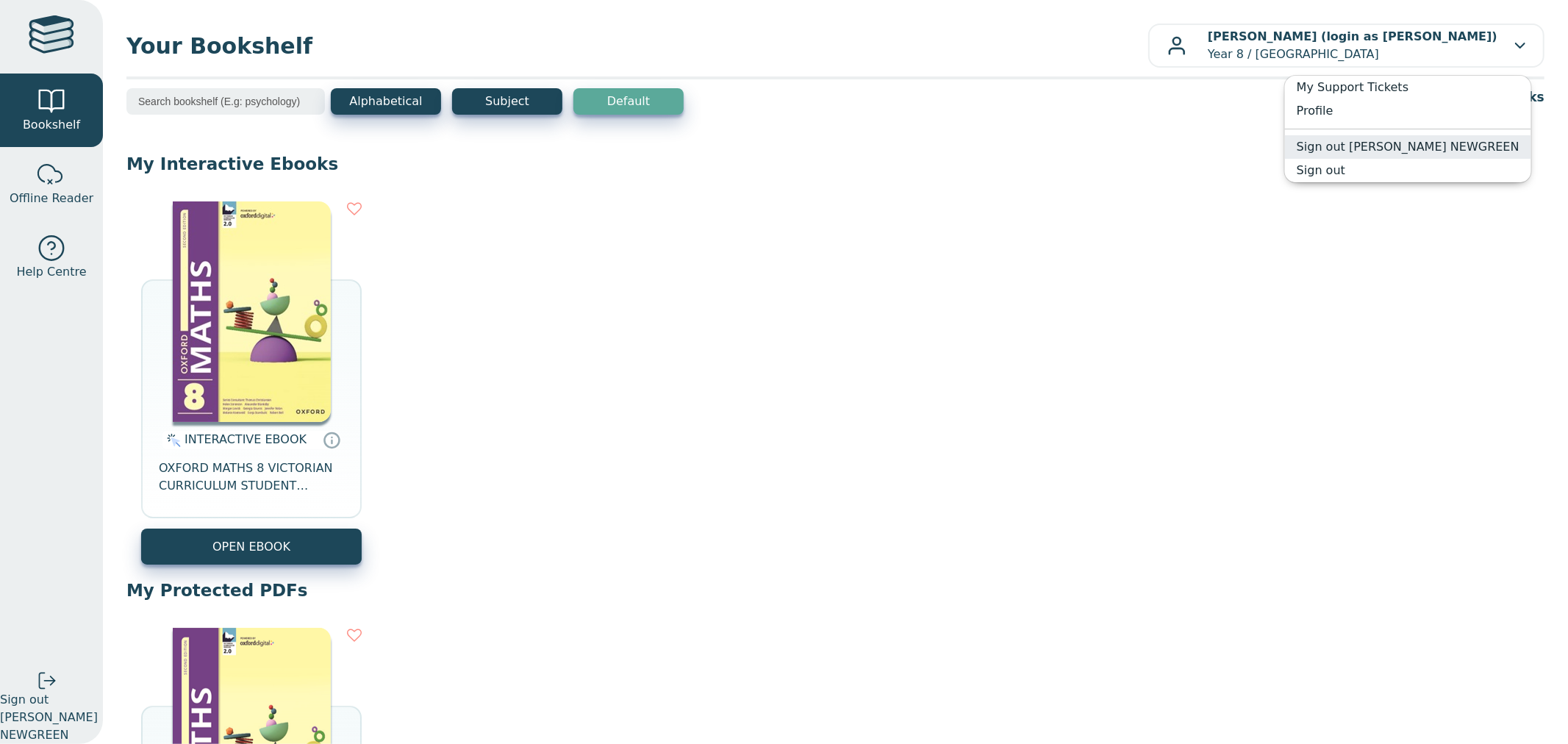
click at [1440, 148] on link "Sign out Parker NEWGREEN" at bounding box center [1408, 147] width 246 height 24
